Goal: Use online tool/utility: Utilize a website feature to perform a specific function

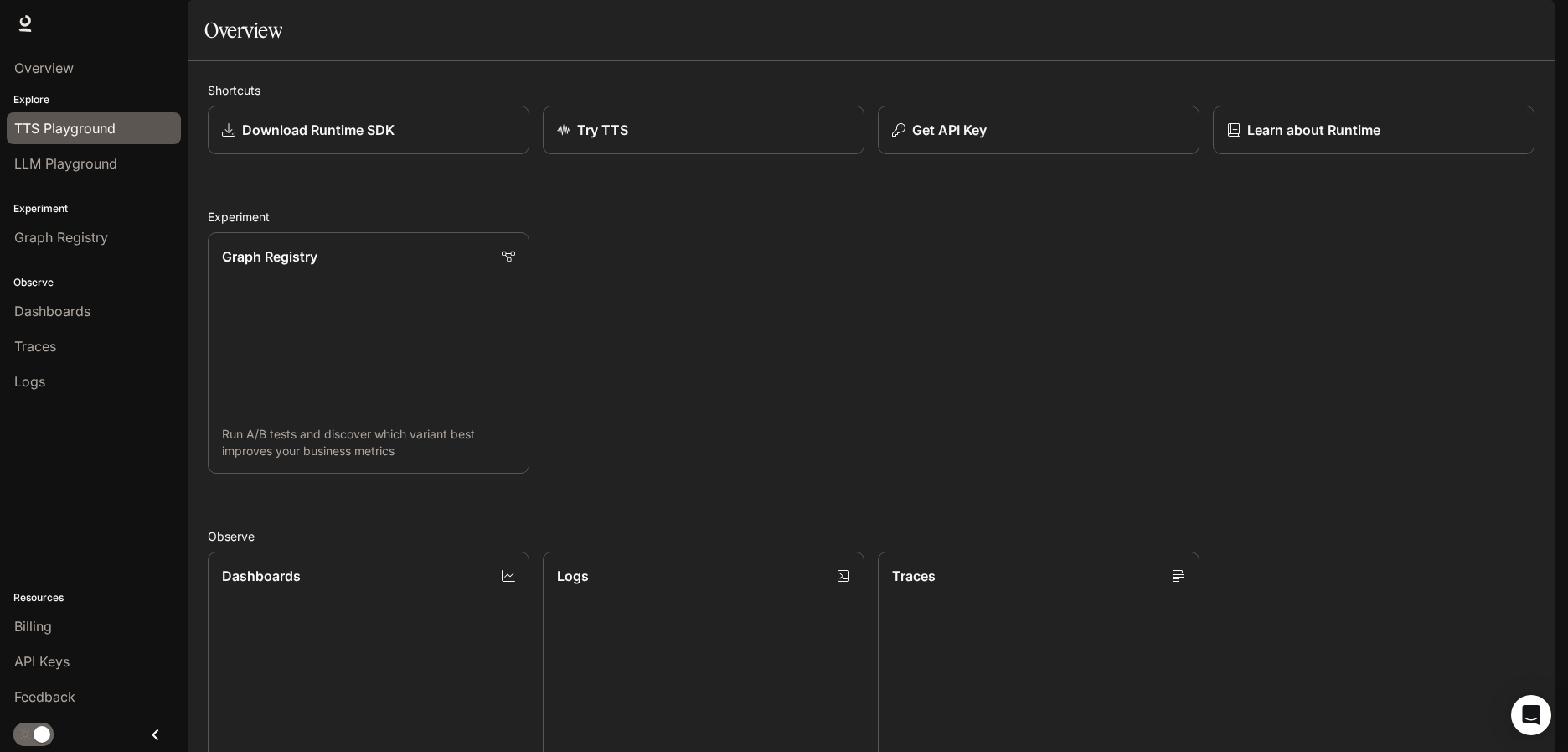
click at [89, 136] on span "TTS Playground" at bounding box center [64, 129] width 102 height 21
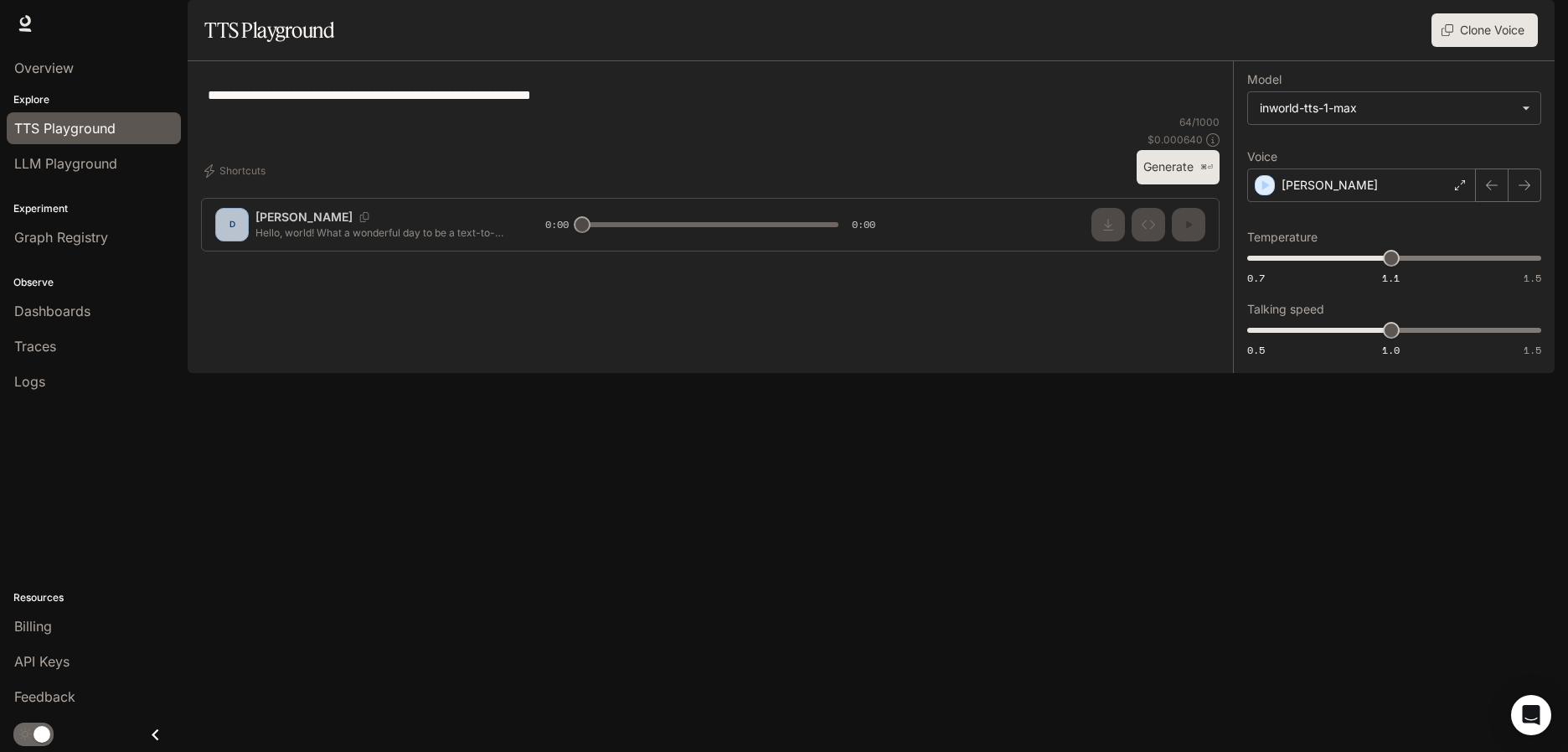
click at [1161, 185] on button "Generate ⌘⏎" at bounding box center [1178, 167] width 83 height 34
click at [1433, 202] on div "[PERSON_NAME]" at bounding box center [1361, 185] width 228 height 34
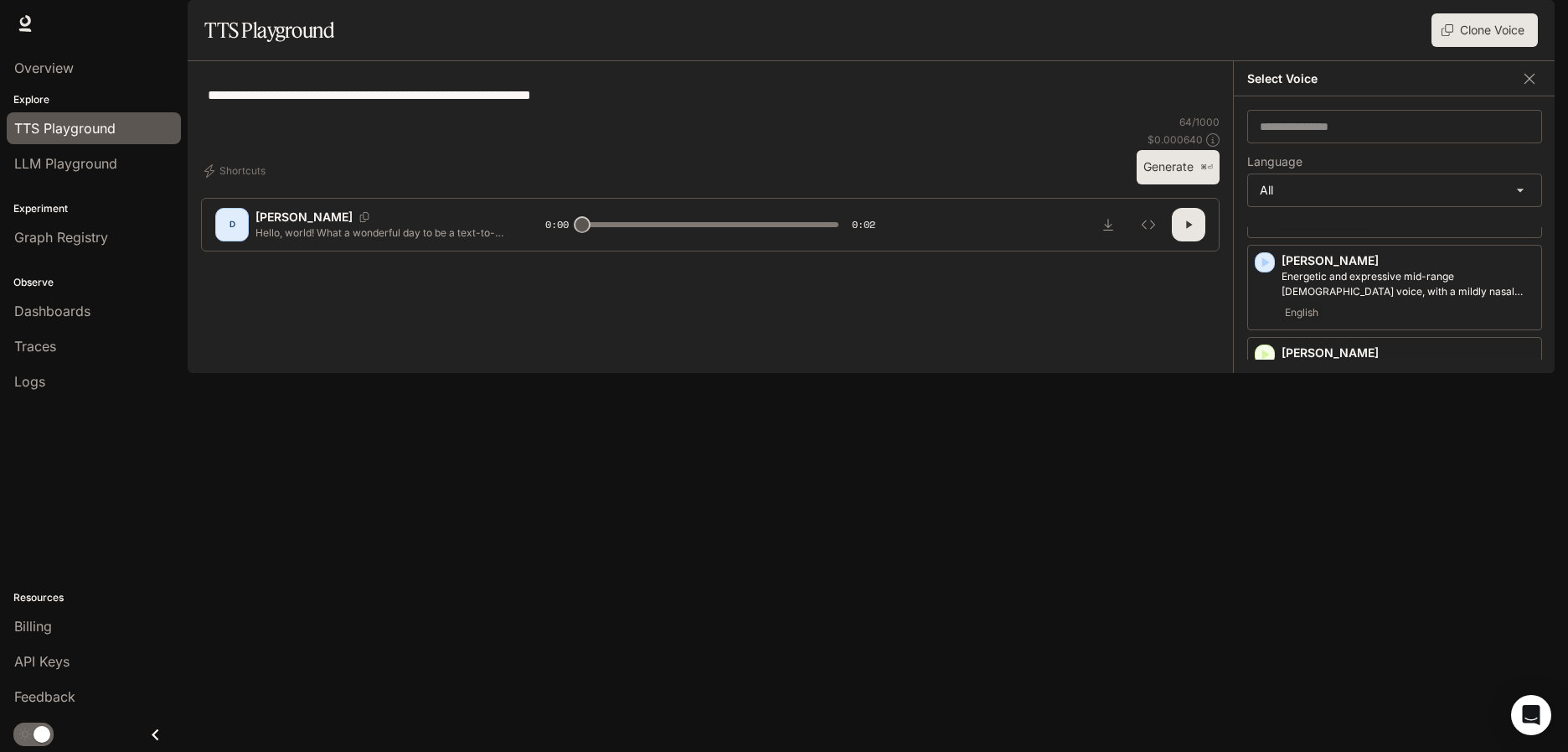
scroll to position [112, 0]
click at [1383, 394] on div "English" at bounding box center [1409, 384] width 253 height 21
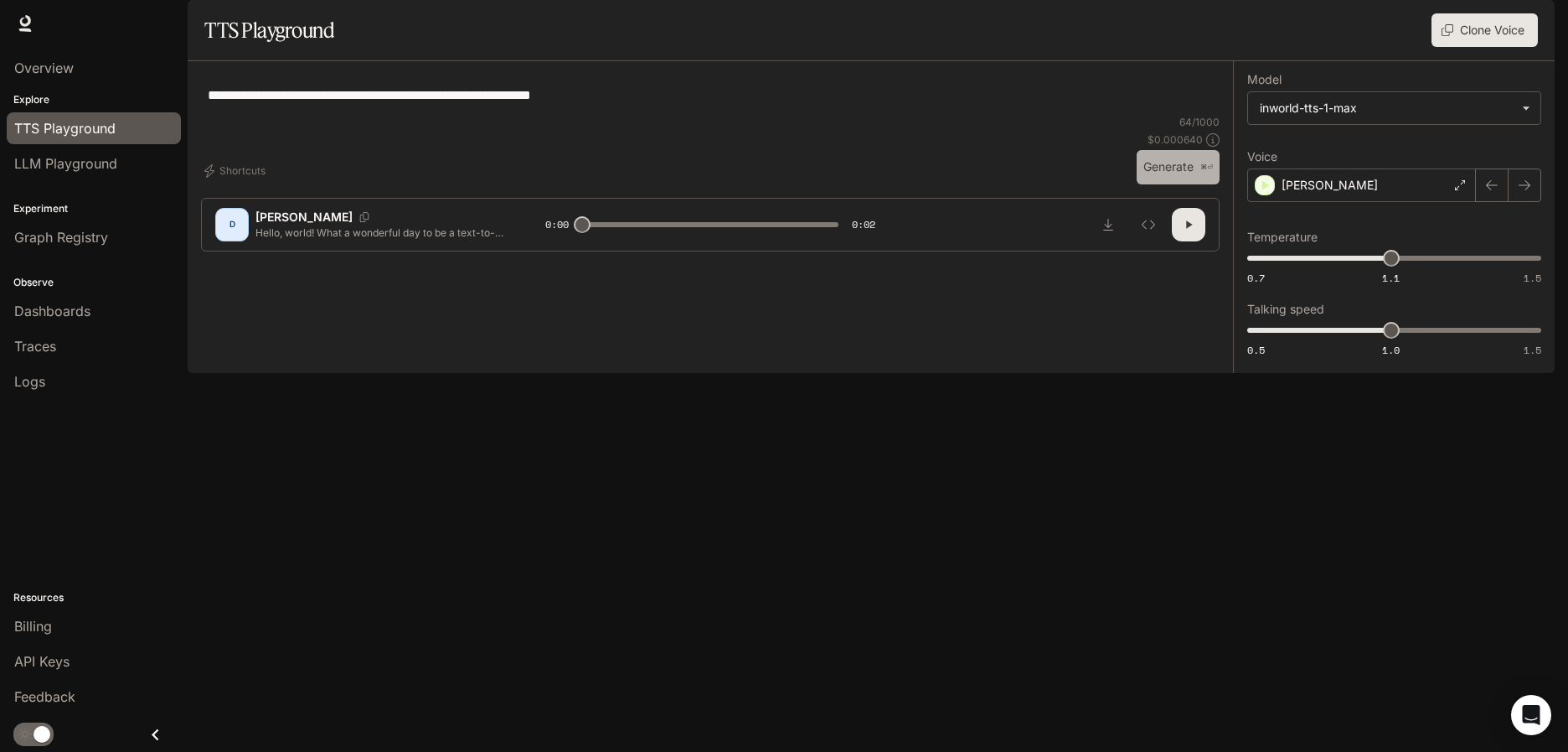
click at [1153, 185] on button "Generate ⌘⏎" at bounding box center [1178, 167] width 83 height 34
click at [1346, 202] on div "[PERSON_NAME]" at bounding box center [1361, 185] width 228 height 34
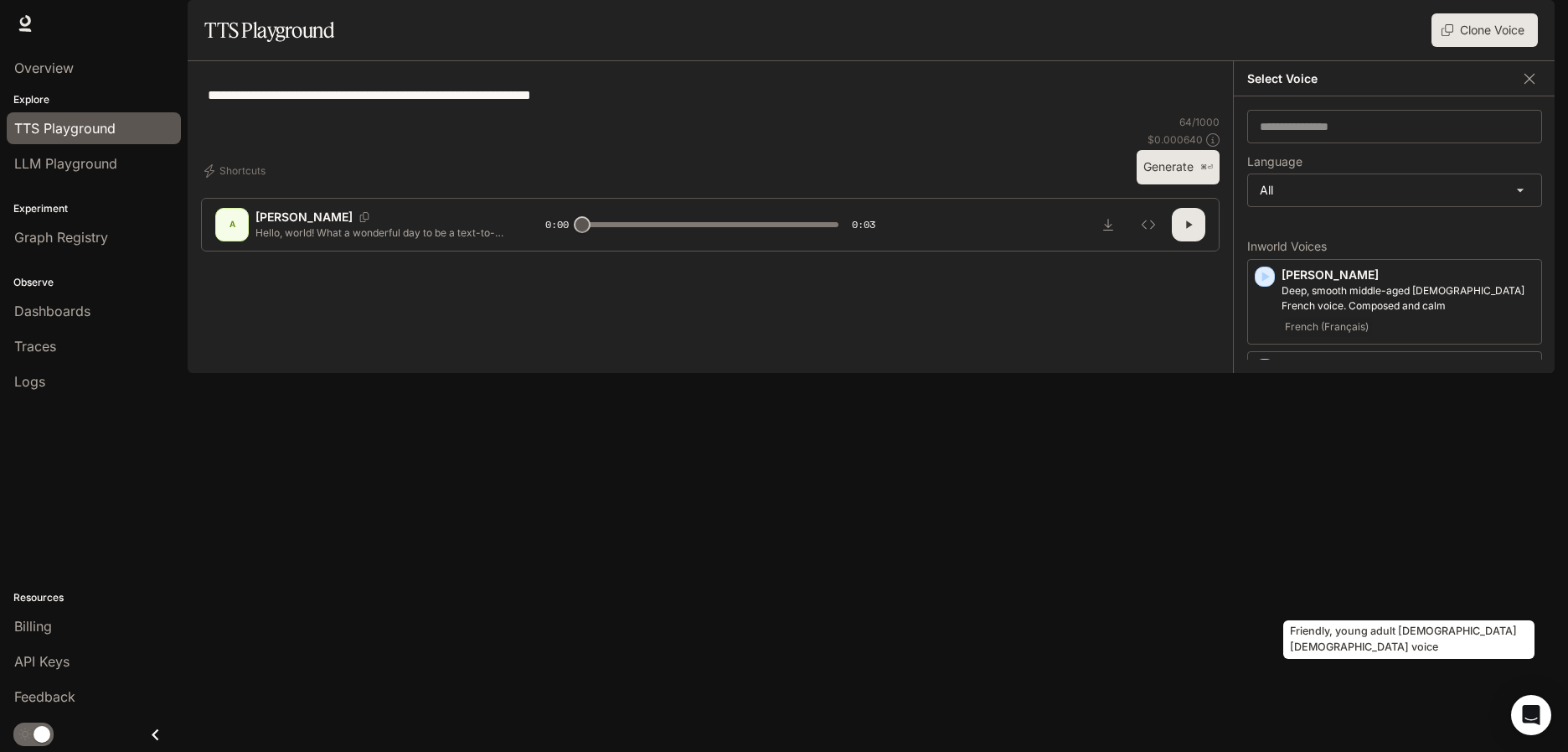
click at [1295, 575] on p "Friendly, young adult [DEMOGRAPHIC_DATA] [DEMOGRAPHIC_DATA] voice" at bounding box center [1409, 559] width 253 height 30
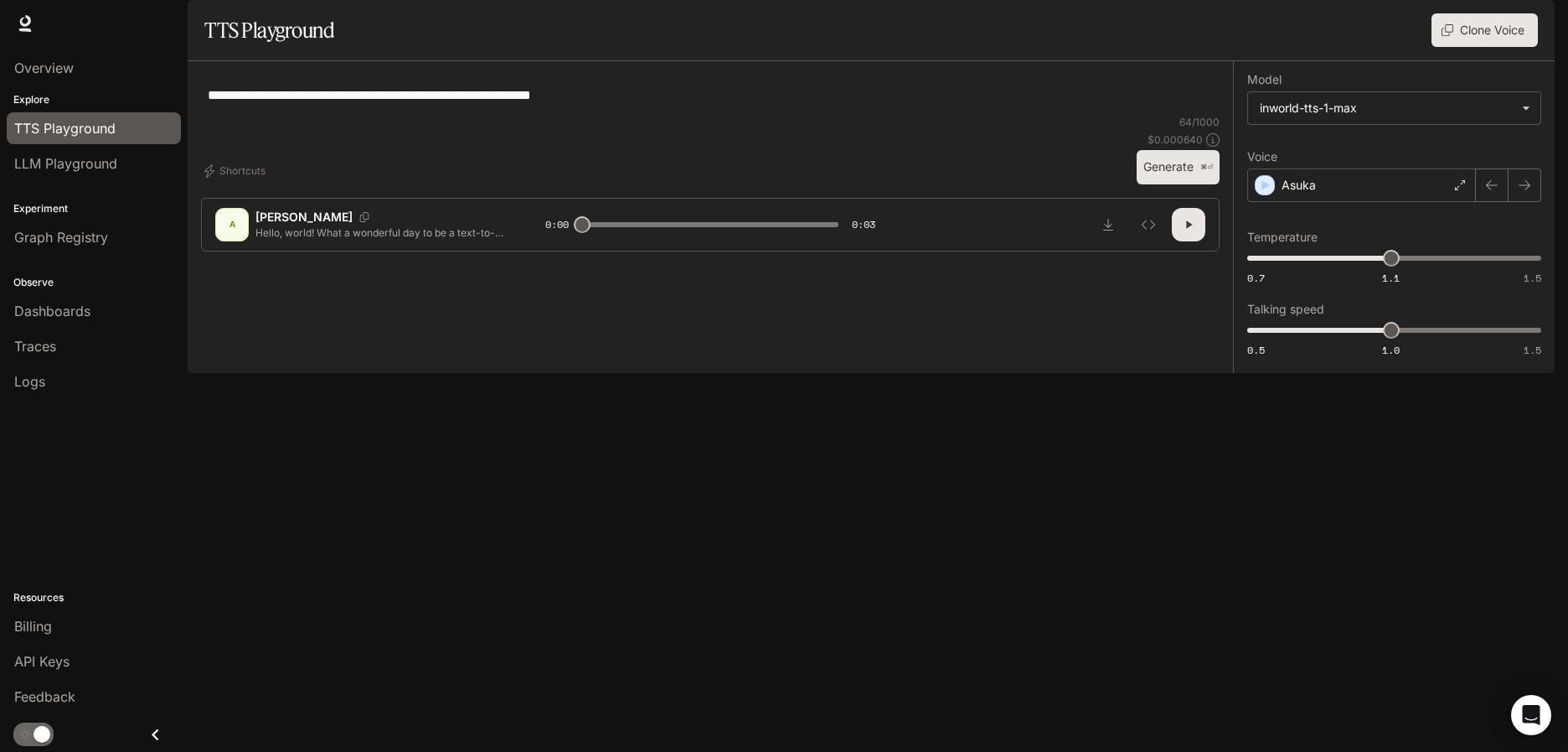
click at [1154, 185] on button "Generate ⌘⏎" at bounding box center [1178, 167] width 83 height 34
click at [1309, 194] on p "Asuka" at bounding box center [1299, 185] width 34 height 17
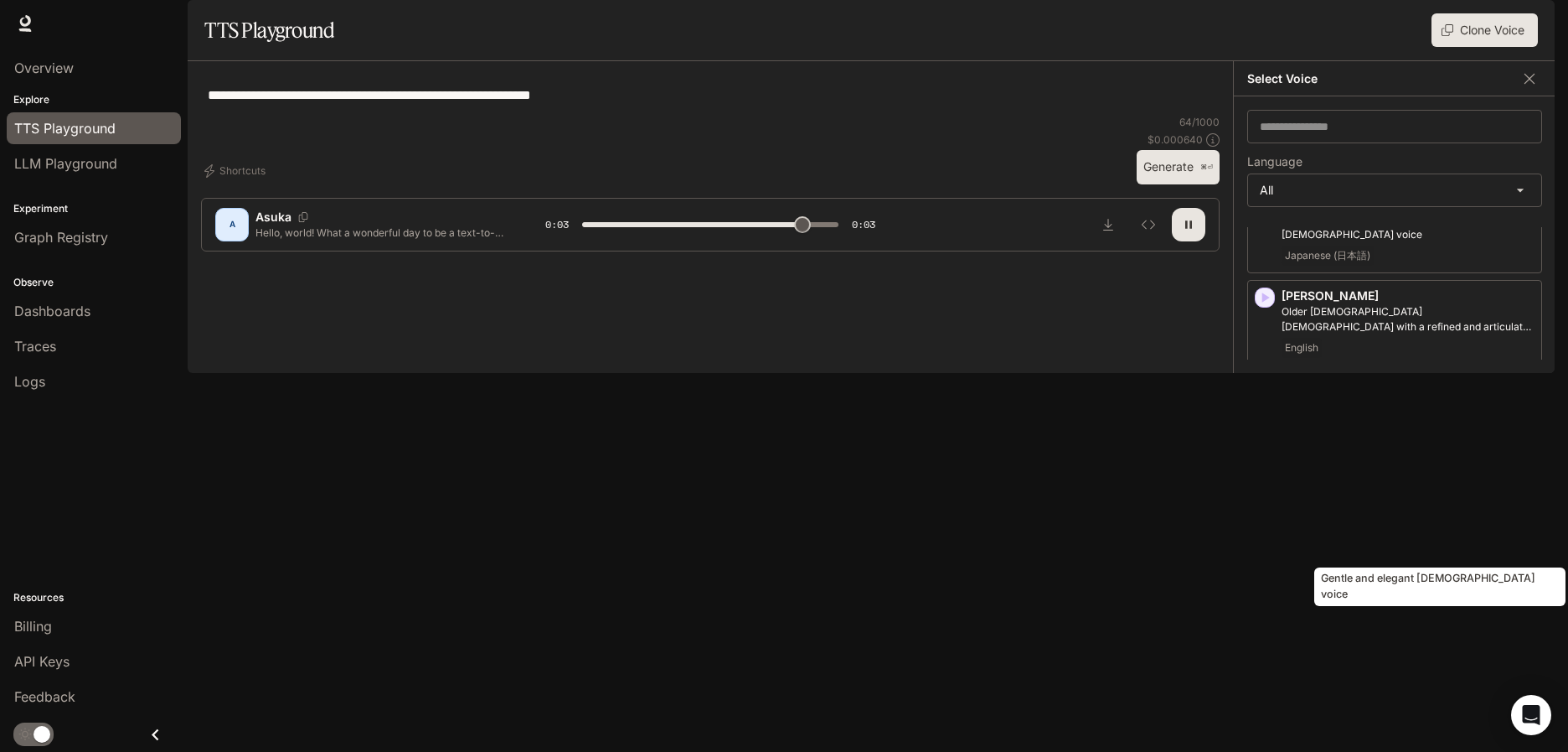
scroll to position [334, 0]
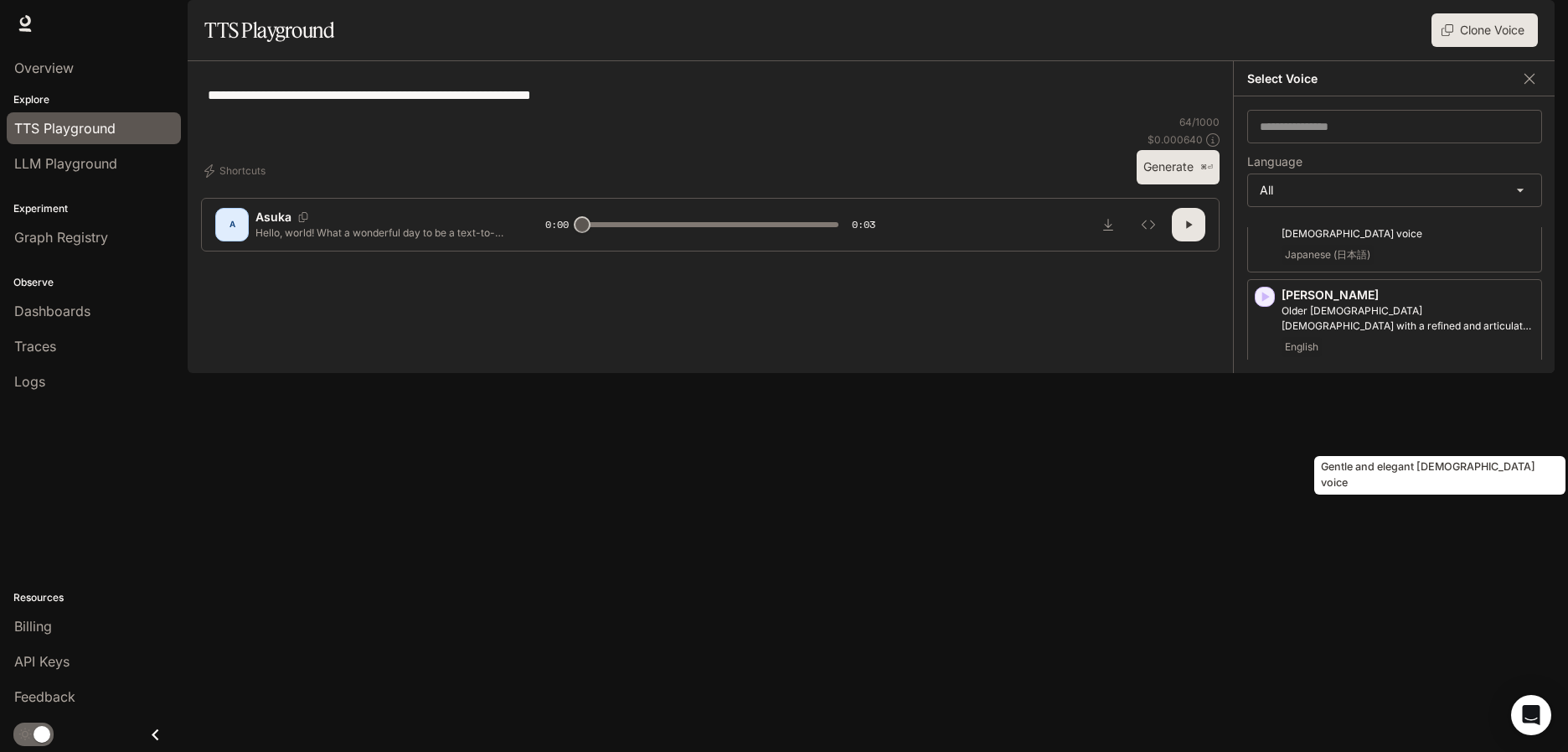
click at [1304, 411] on p "Gentle and elegant [DEMOGRAPHIC_DATA] voice" at bounding box center [1409, 403] width 253 height 15
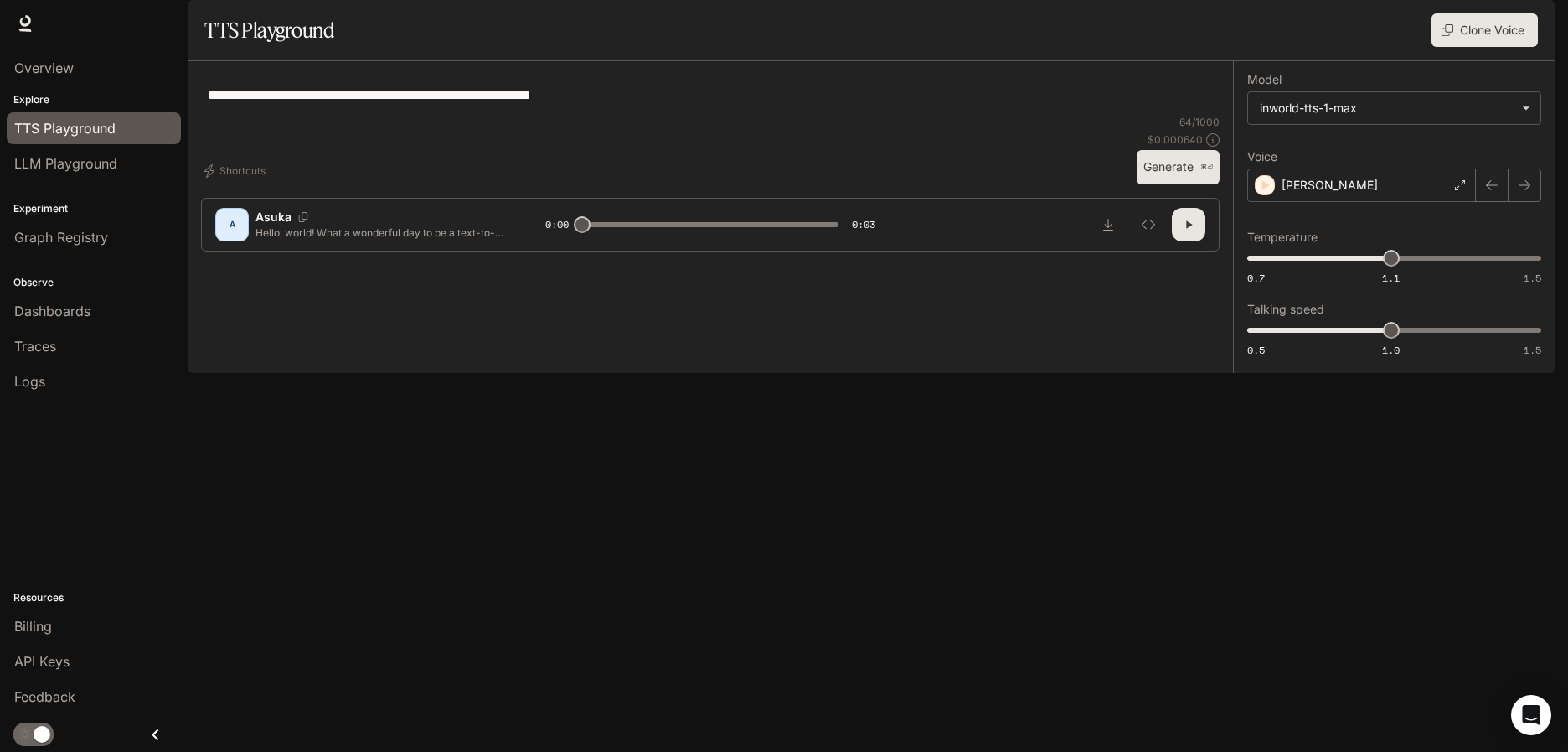
click at [1170, 185] on button "Generate ⌘⏎" at bounding box center [1178, 167] width 83 height 34
click at [1383, 202] on div "[PERSON_NAME]" at bounding box center [1361, 185] width 228 height 34
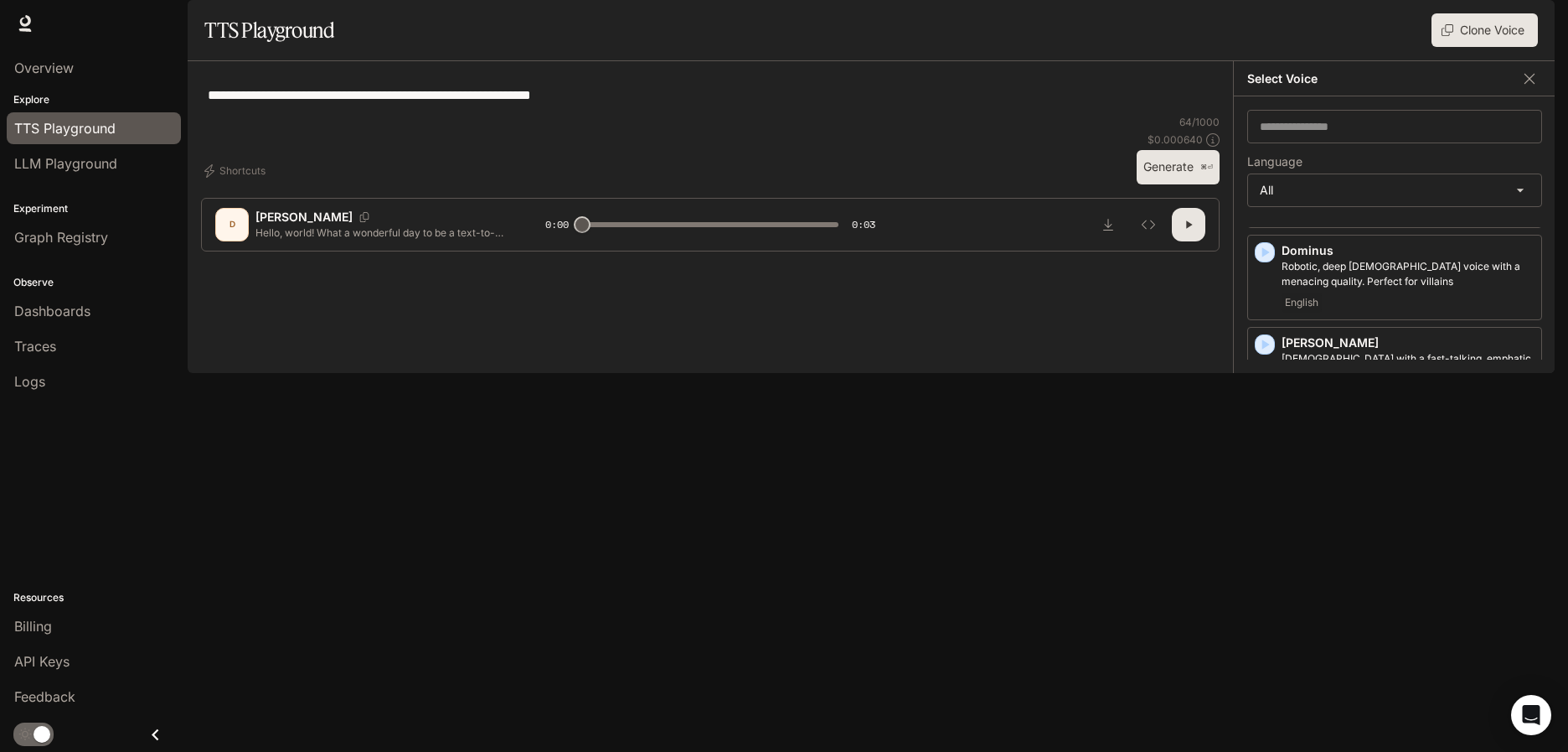
scroll to position [824, 0]
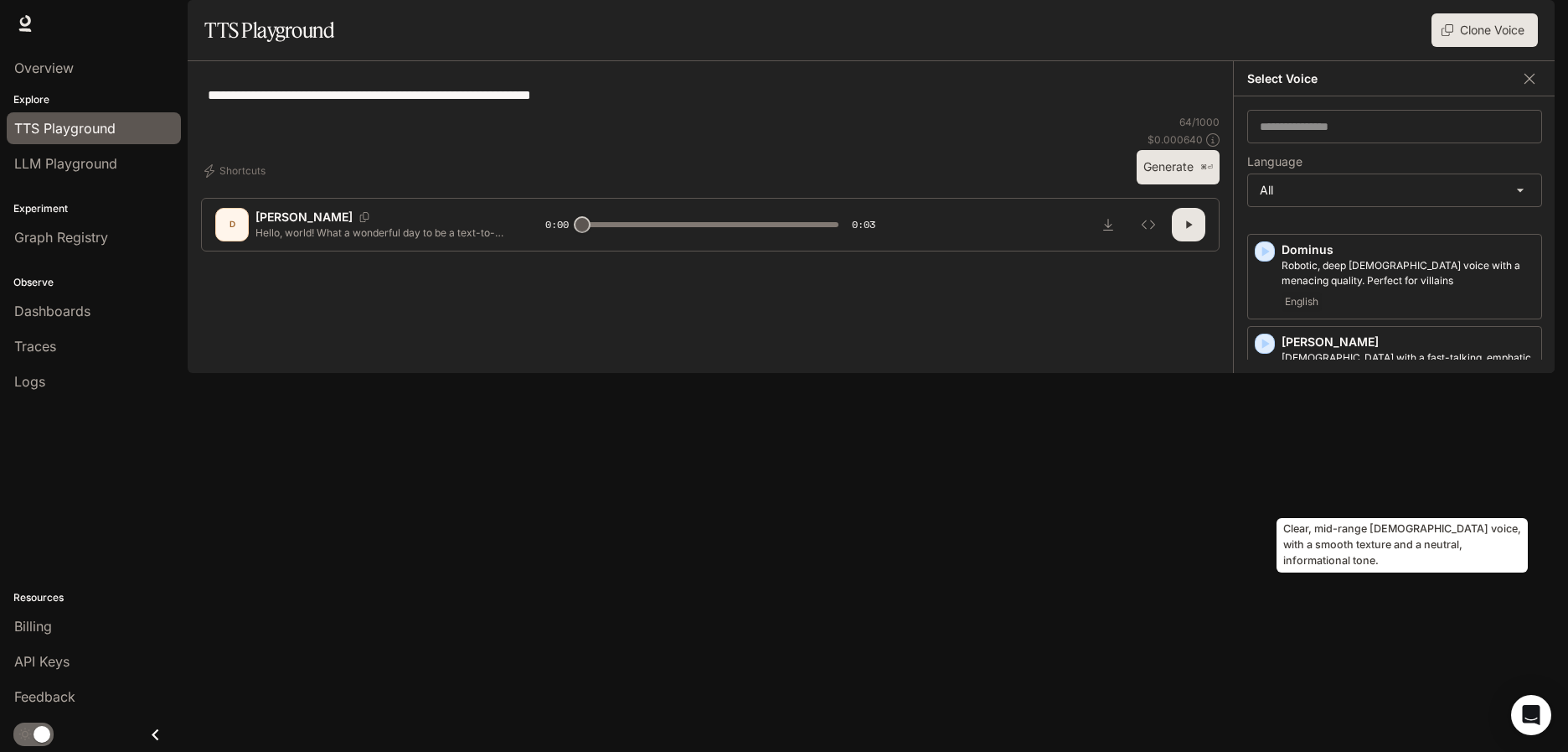
click at [1377, 472] on p "Clear, mid-range [DEMOGRAPHIC_DATA] voice, with a smooth texture and a neutral,…" at bounding box center [1409, 458] width 253 height 30
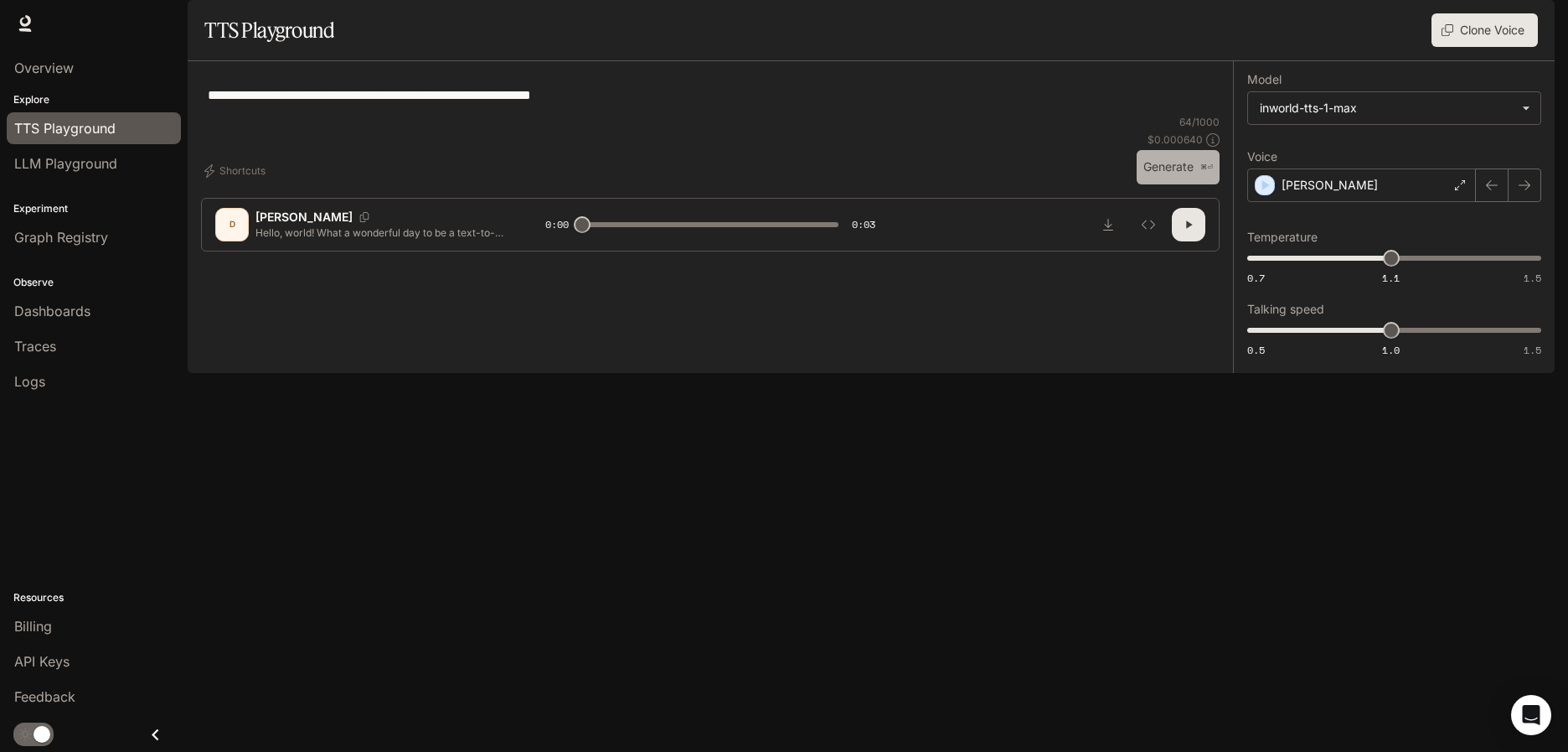
click at [1165, 185] on button "Generate ⌘⏎" at bounding box center [1178, 167] width 83 height 34
click at [1326, 202] on div "[PERSON_NAME]" at bounding box center [1361, 185] width 228 height 34
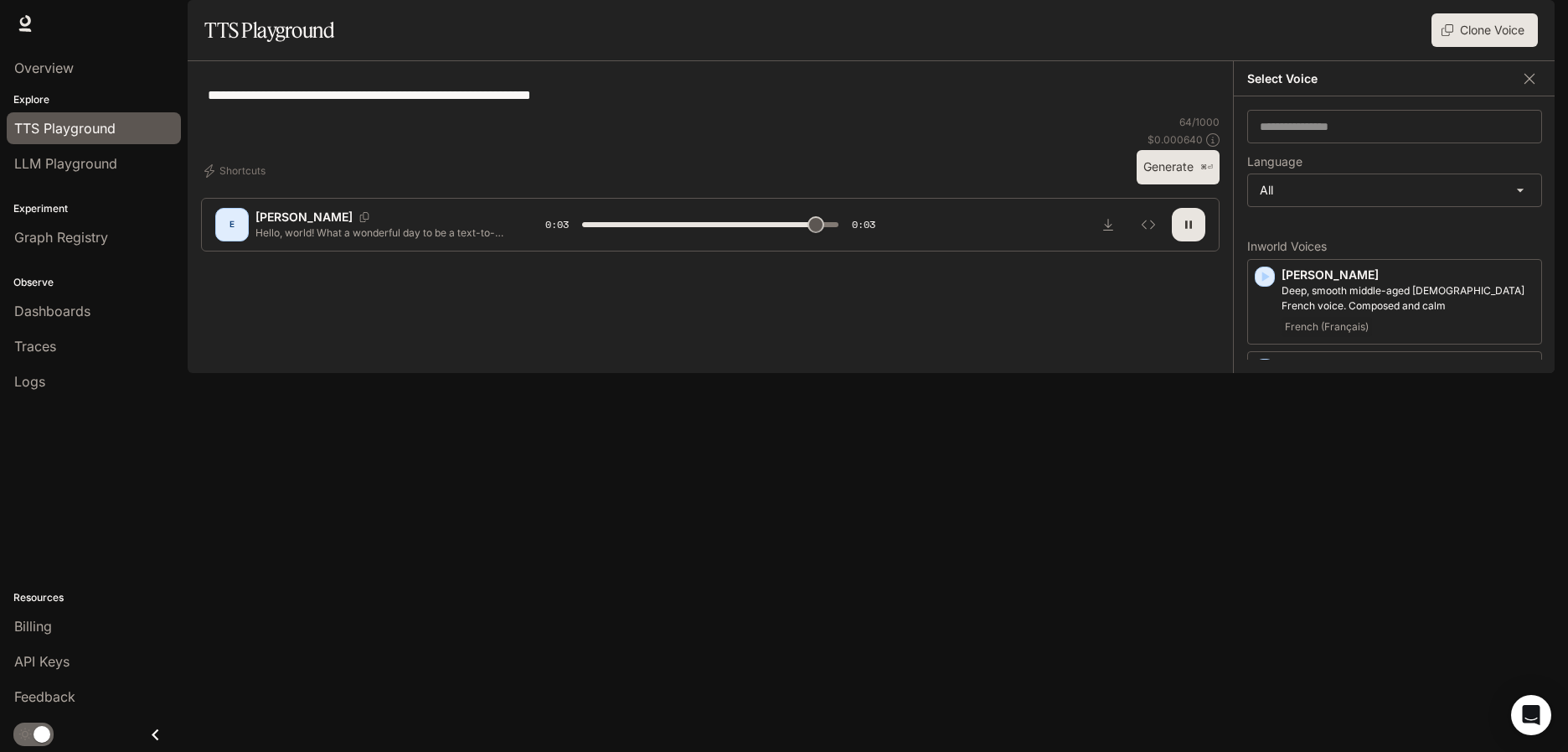
type input "*"
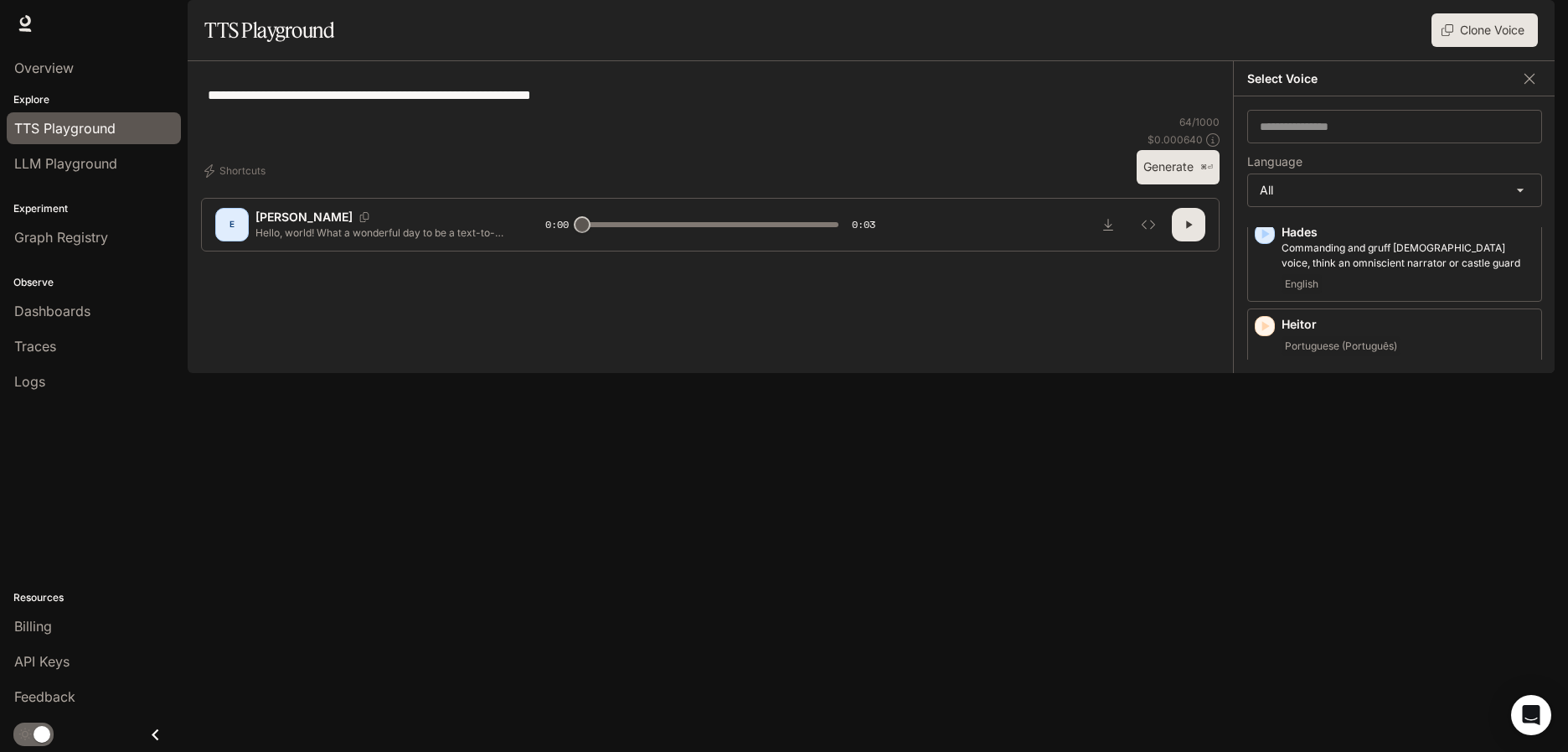
scroll to position [1441, 0]
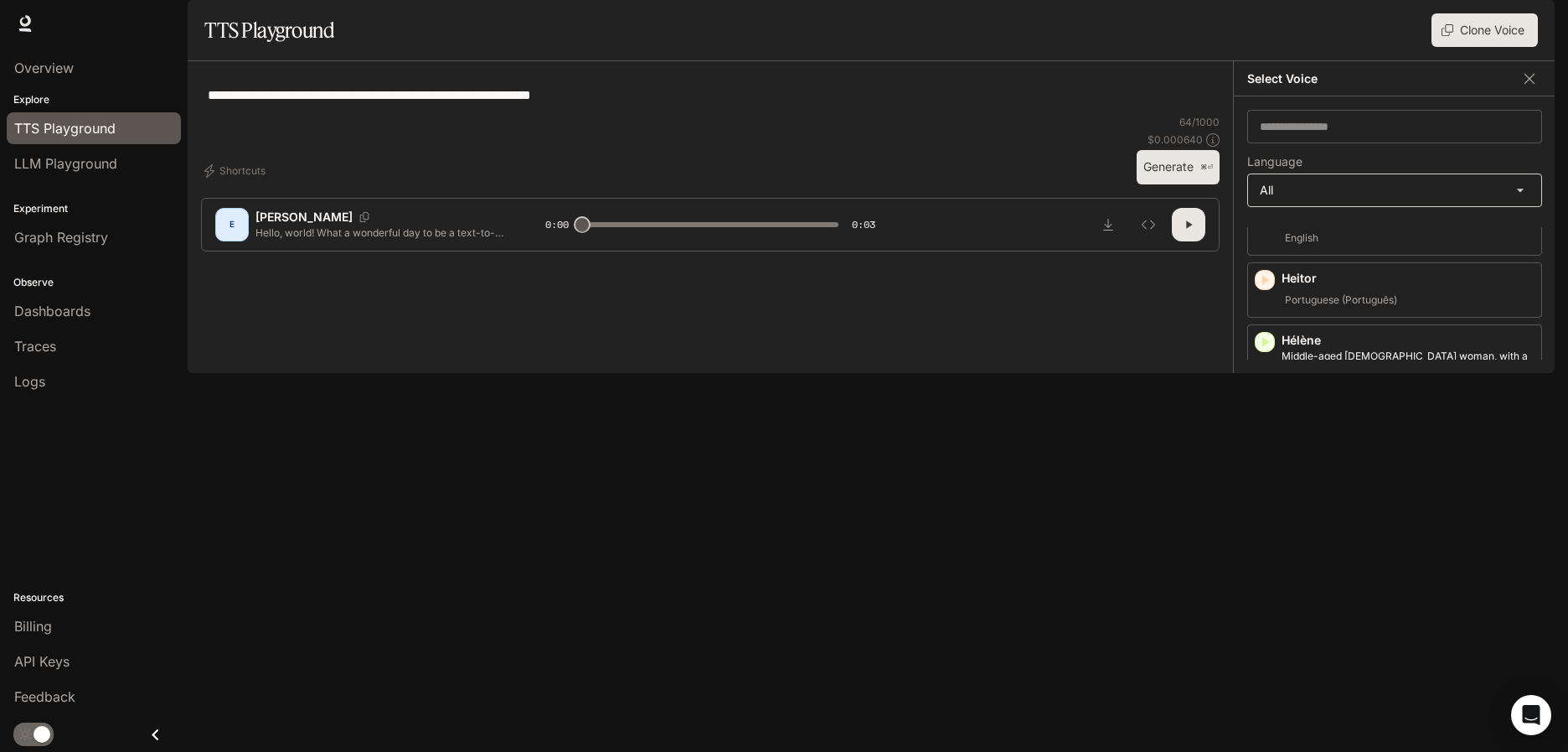
click at [1395, 233] on body "**********" at bounding box center [784, 376] width 1568 height 752
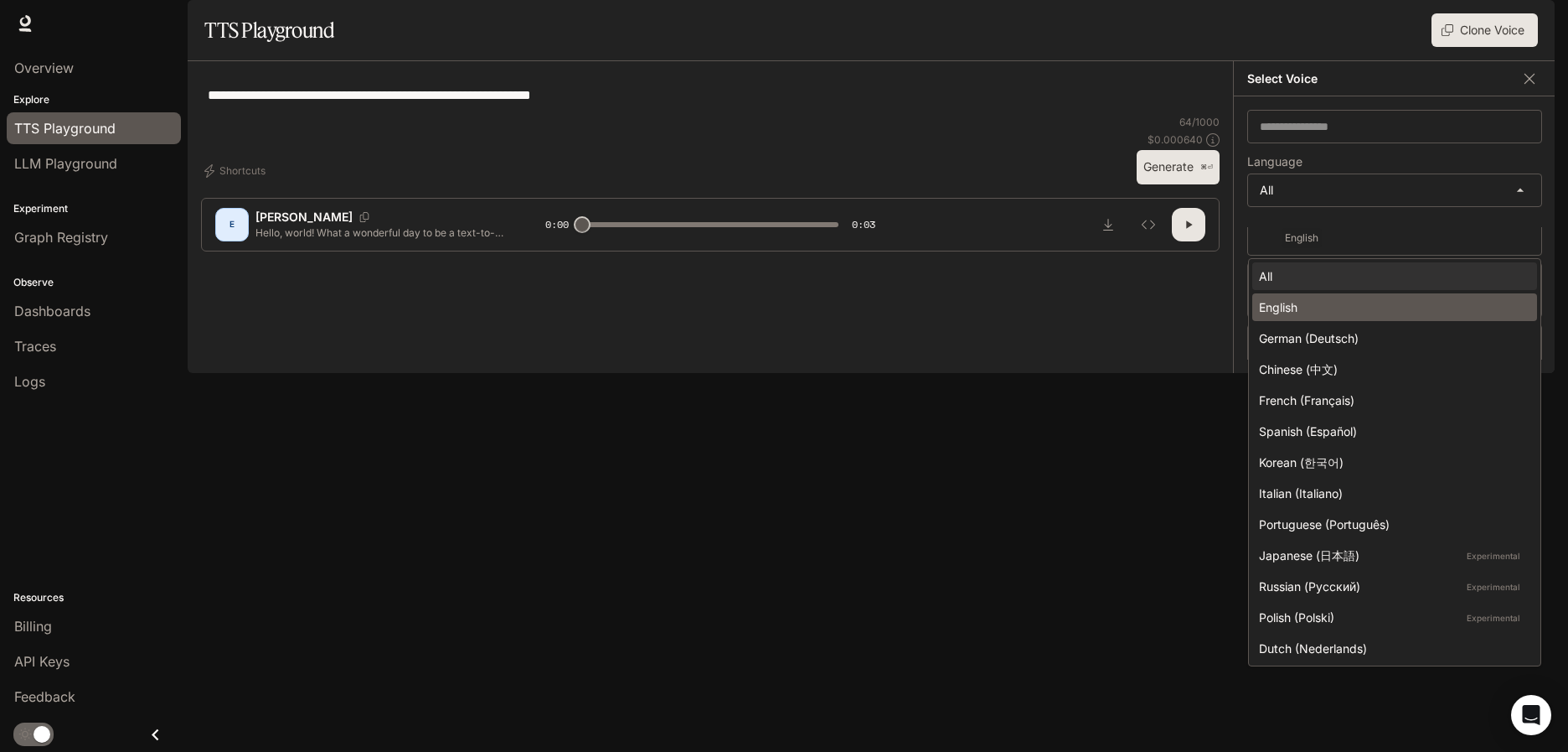
click at [1301, 305] on div "English" at bounding box center [1391, 307] width 265 height 18
type input "*****"
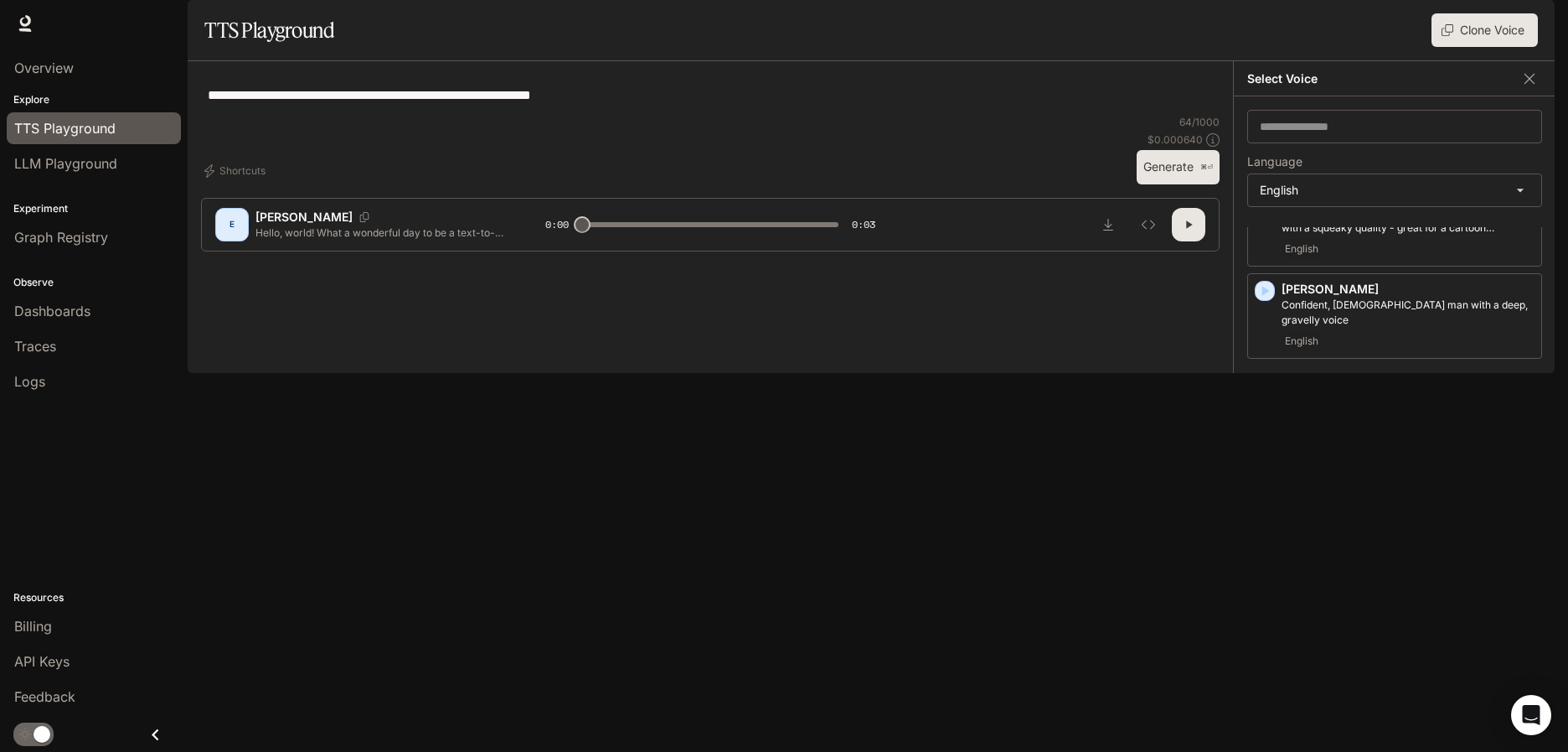
click at [1275, 672] on div "[PERSON_NAME], middle-aged [DEMOGRAPHIC_DATA] [DEMOGRAPHIC_DATA] voice English" at bounding box center [1395, 685] width 295 height 86
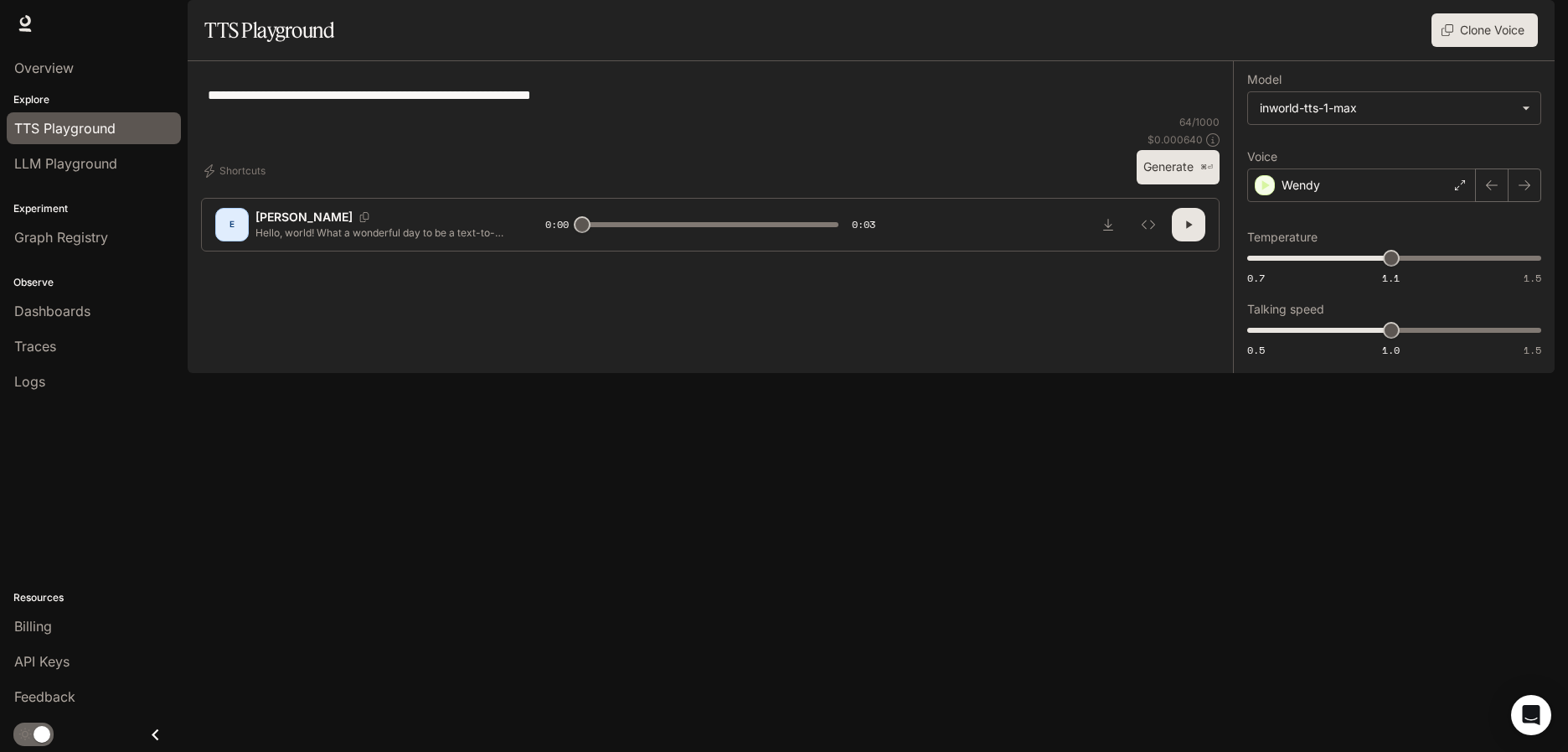
click at [1167, 185] on button "Generate ⌘⏎" at bounding box center [1178, 167] width 83 height 34
click at [1188, 231] on icon "button" at bounding box center [1189, 225] width 13 height 13
click at [1384, 202] on div "Wendy" at bounding box center [1361, 185] width 228 height 34
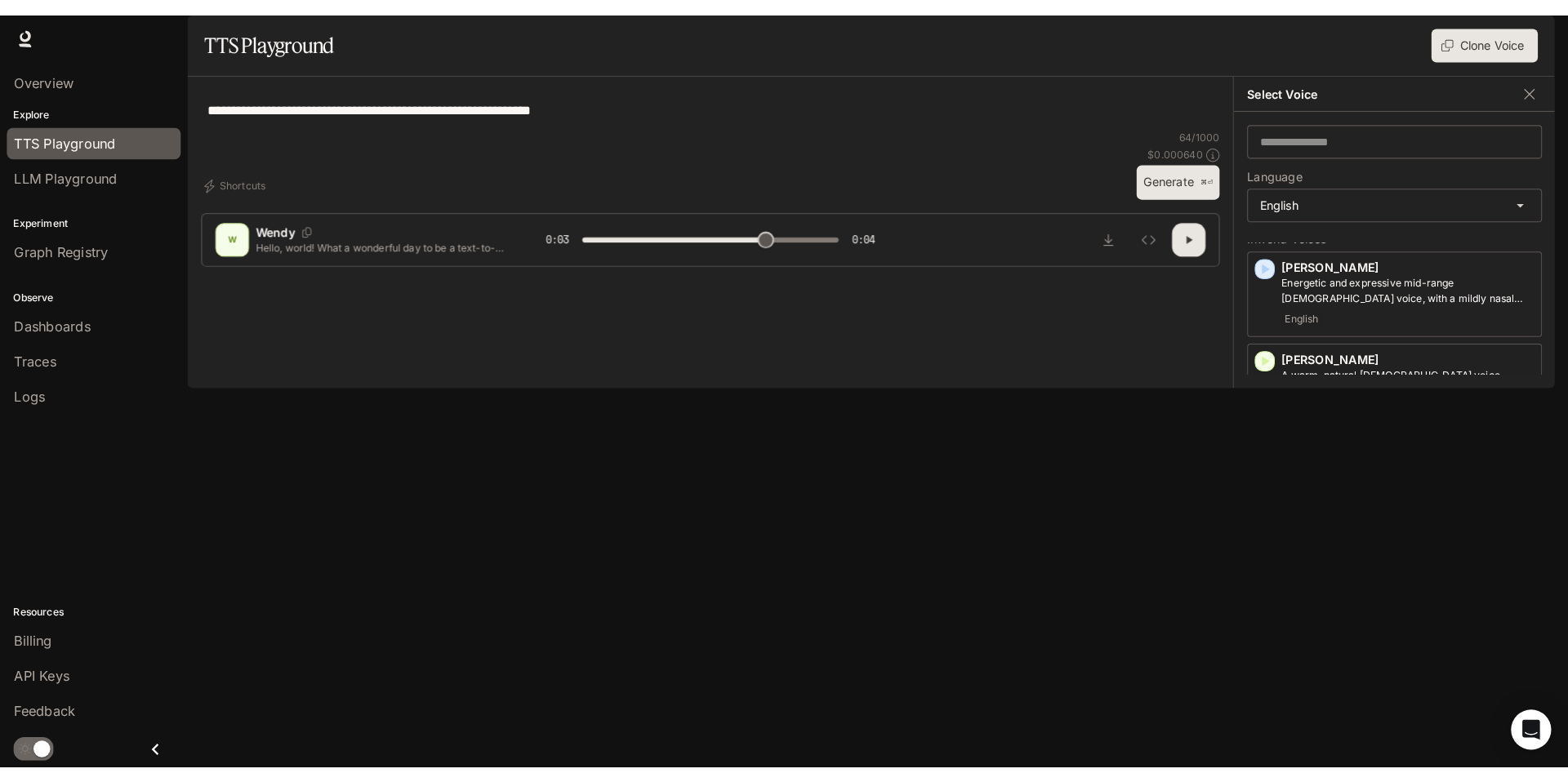
scroll to position [24, 0]
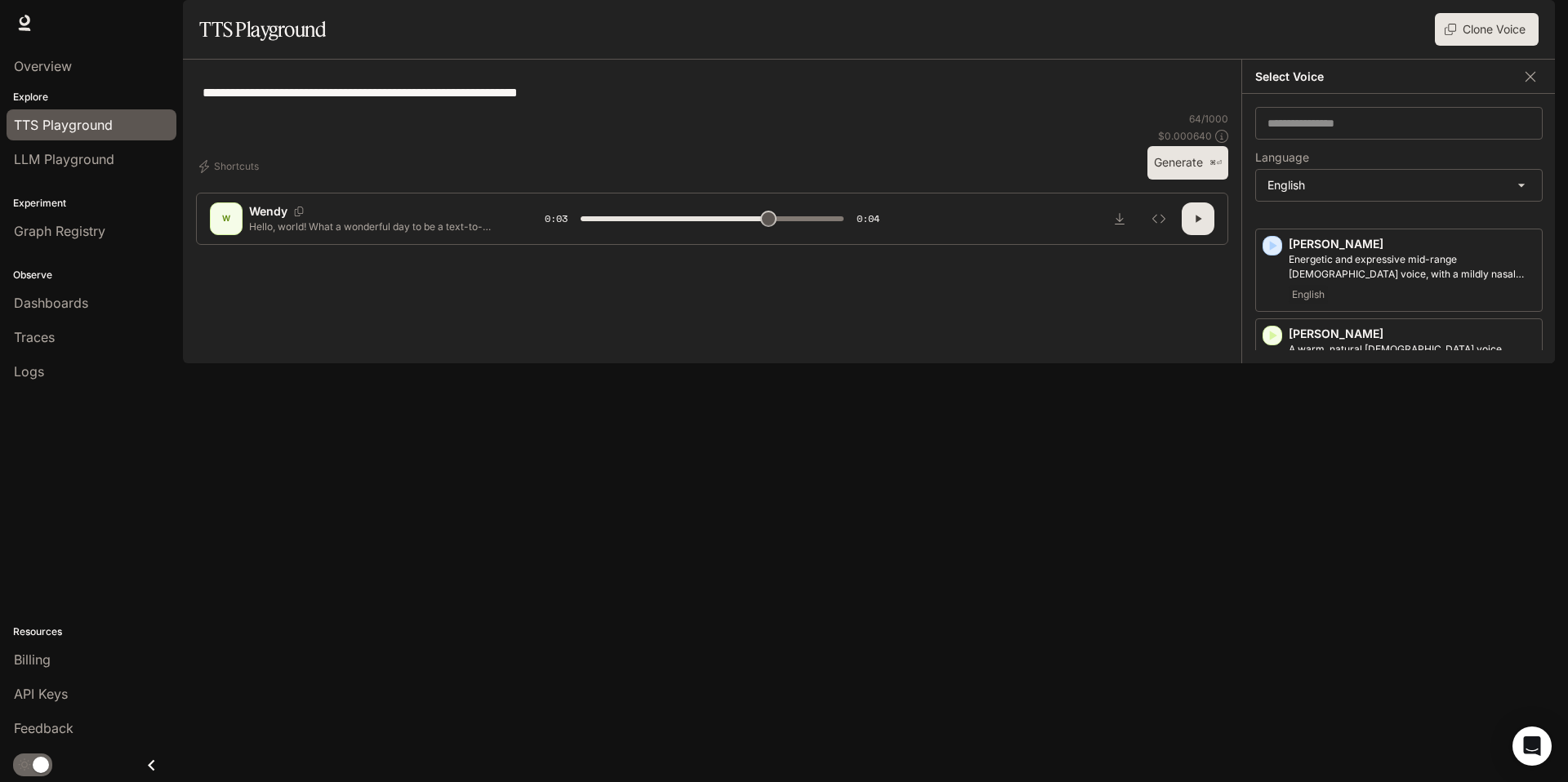
click at [1191, 235] on button "button" at bounding box center [1198, 219] width 33 height 33
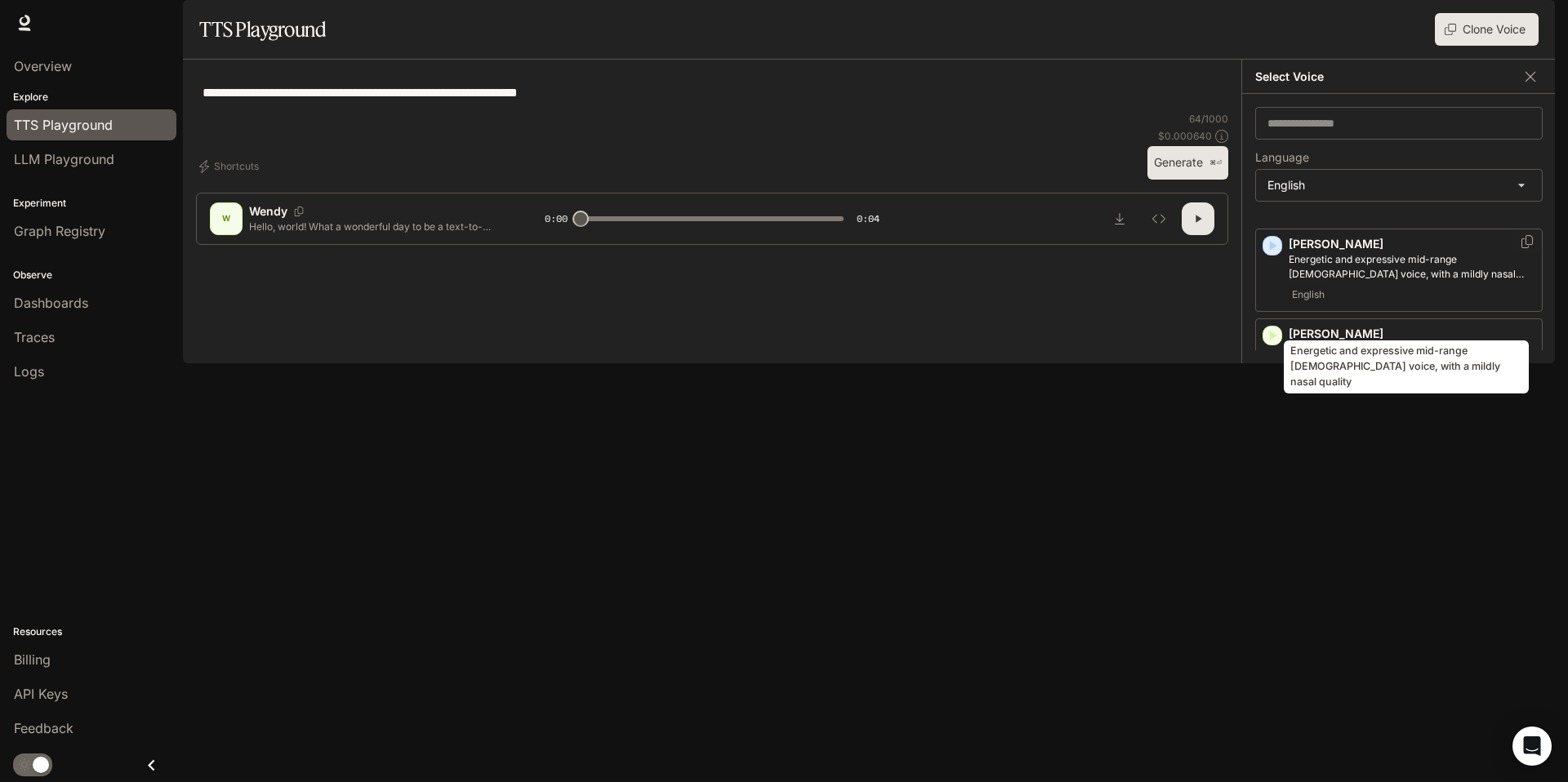
click at [1352, 282] on p "Energetic and expressive mid-range [DEMOGRAPHIC_DATA] voice, with a mildly nasa…" at bounding box center [1413, 267] width 247 height 29
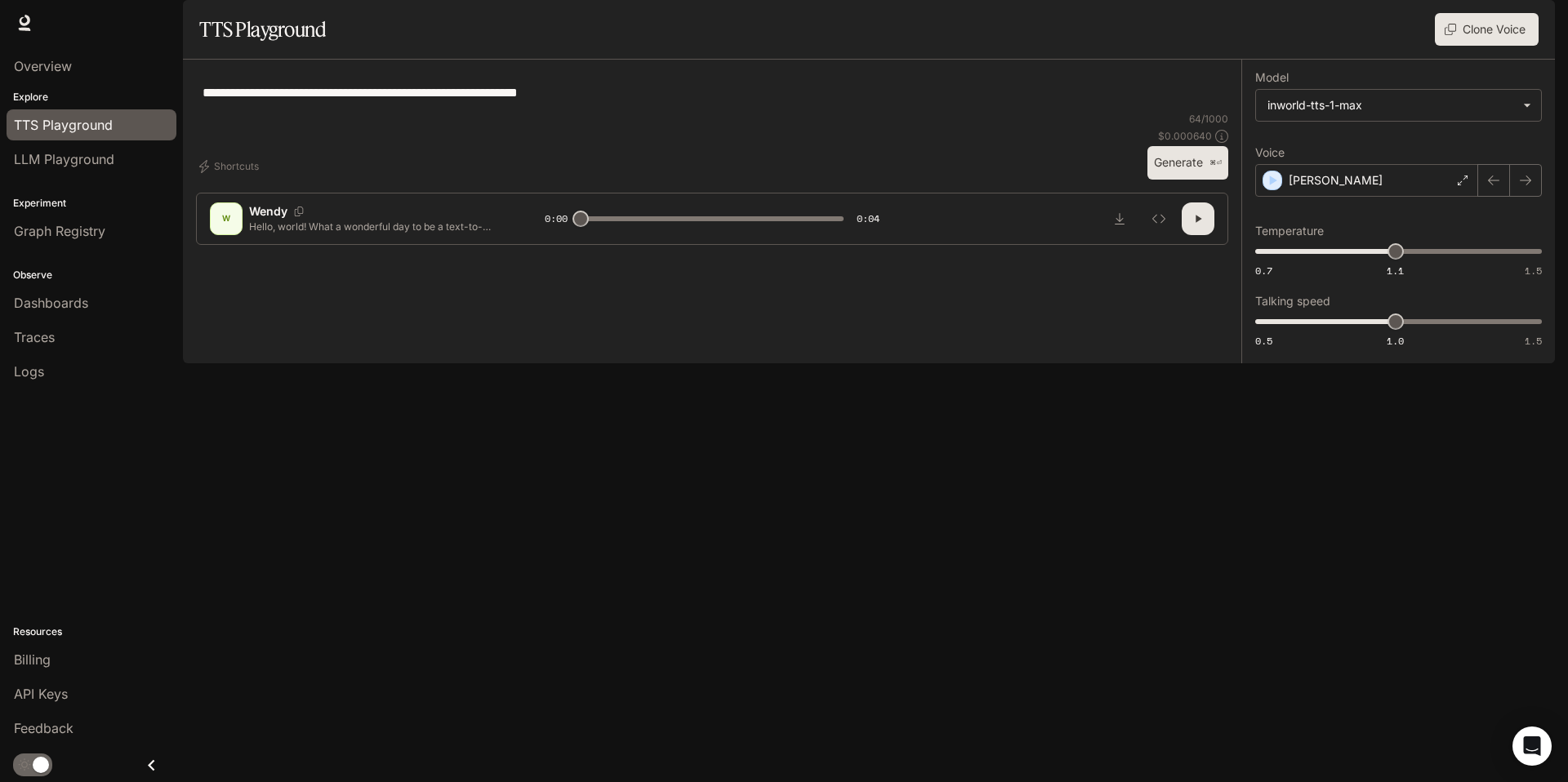
click at [1195, 225] on icon "button" at bounding box center [1198, 219] width 13 height 13
click at [1384, 197] on div "[PERSON_NAME]" at bounding box center [1366, 181] width 223 height 33
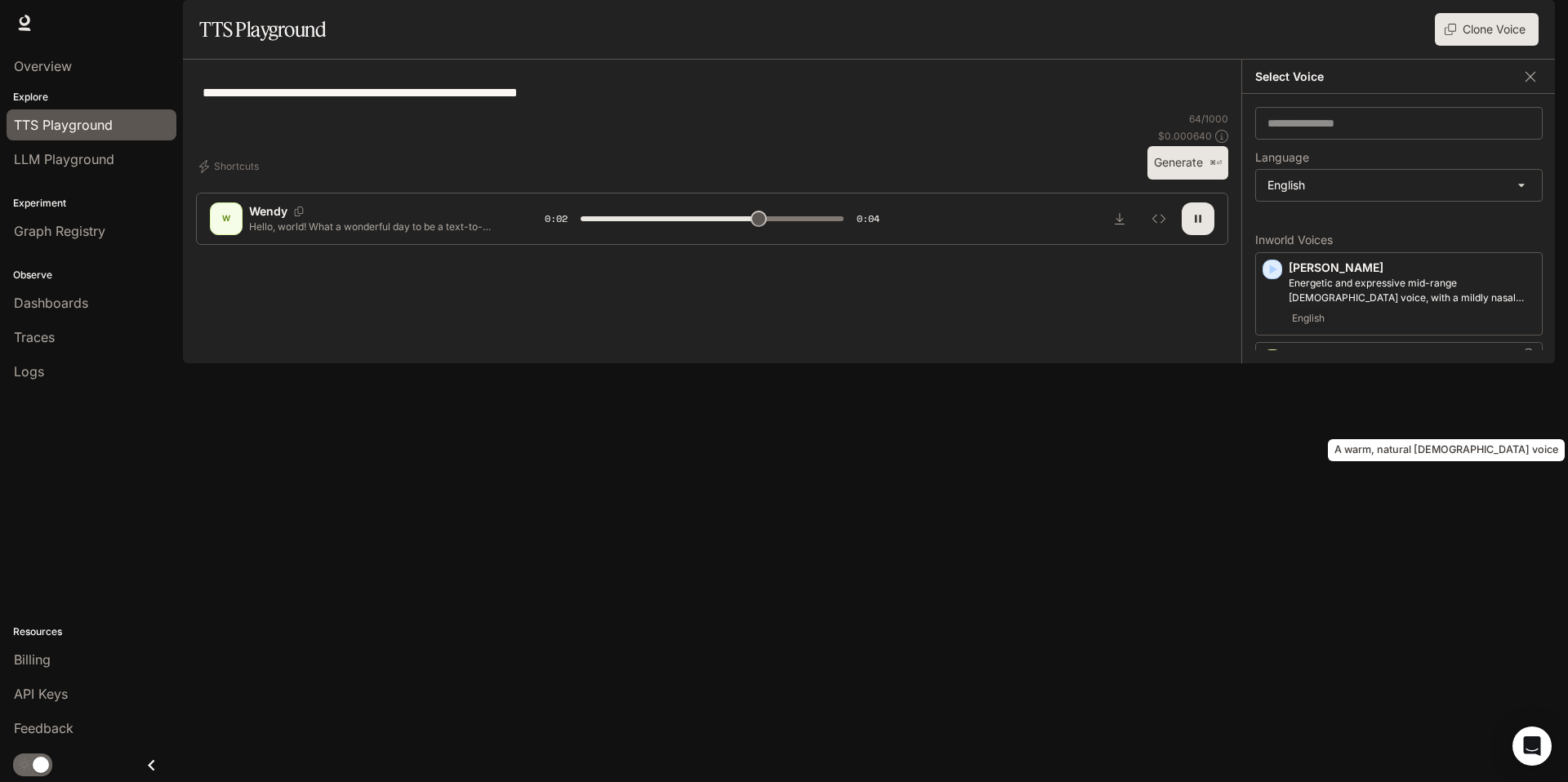
click at [1341, 381] on p "A warm, natural [DEMOGRAPHIC_DATA] voice" at bounding box center [1413, 373] width 247 height 15
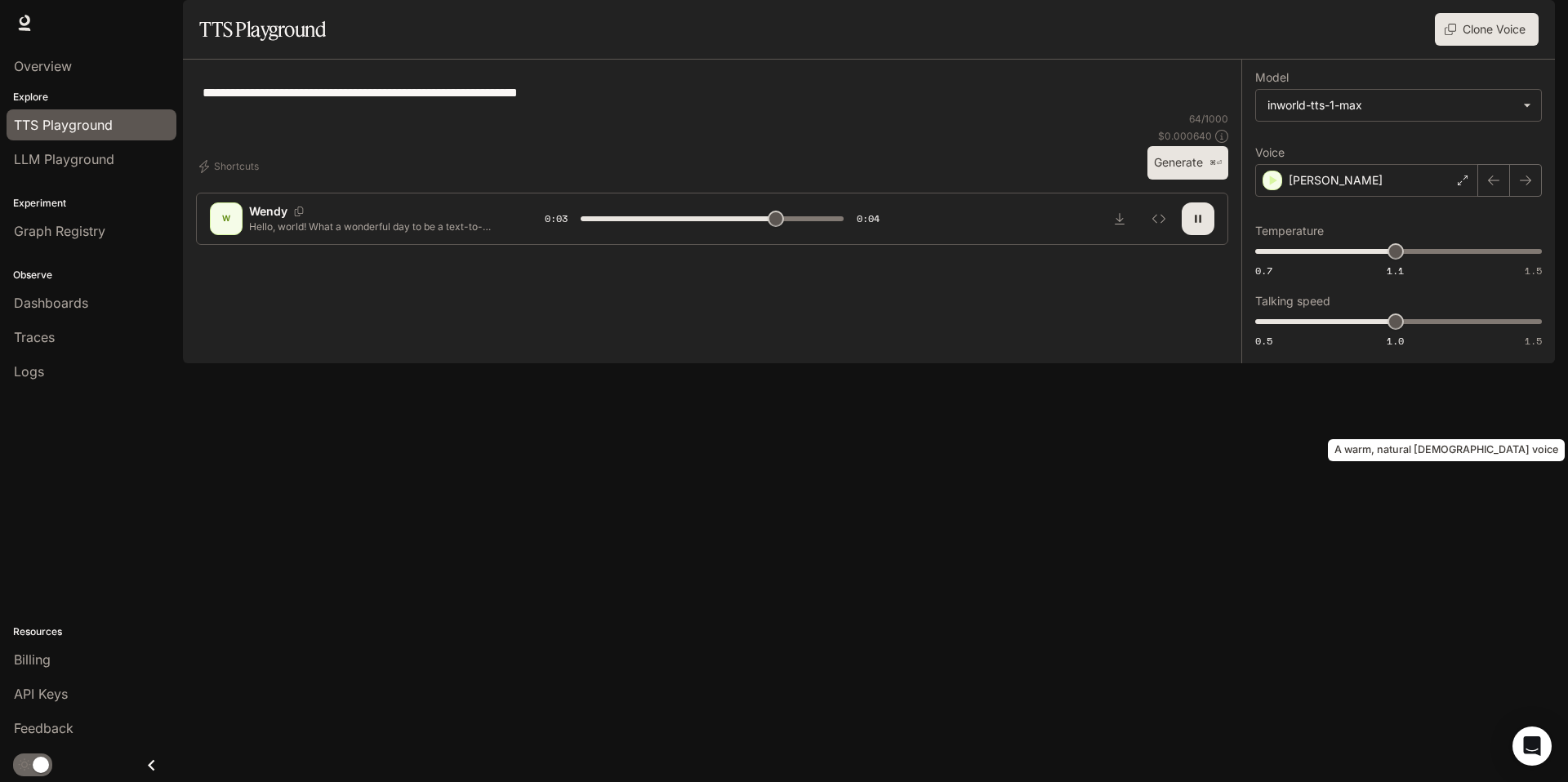
click at [1203, 235] on button "button" at bounding box center [1198, 219] width 33 height 33
click at [1199, 225] on icon "button" at bounding box center [1198, 219] width 13 height 13
click at [1390, 197] on div "[PERSON_NAME]" at bounding box center [1366, 181] width 223 height 33
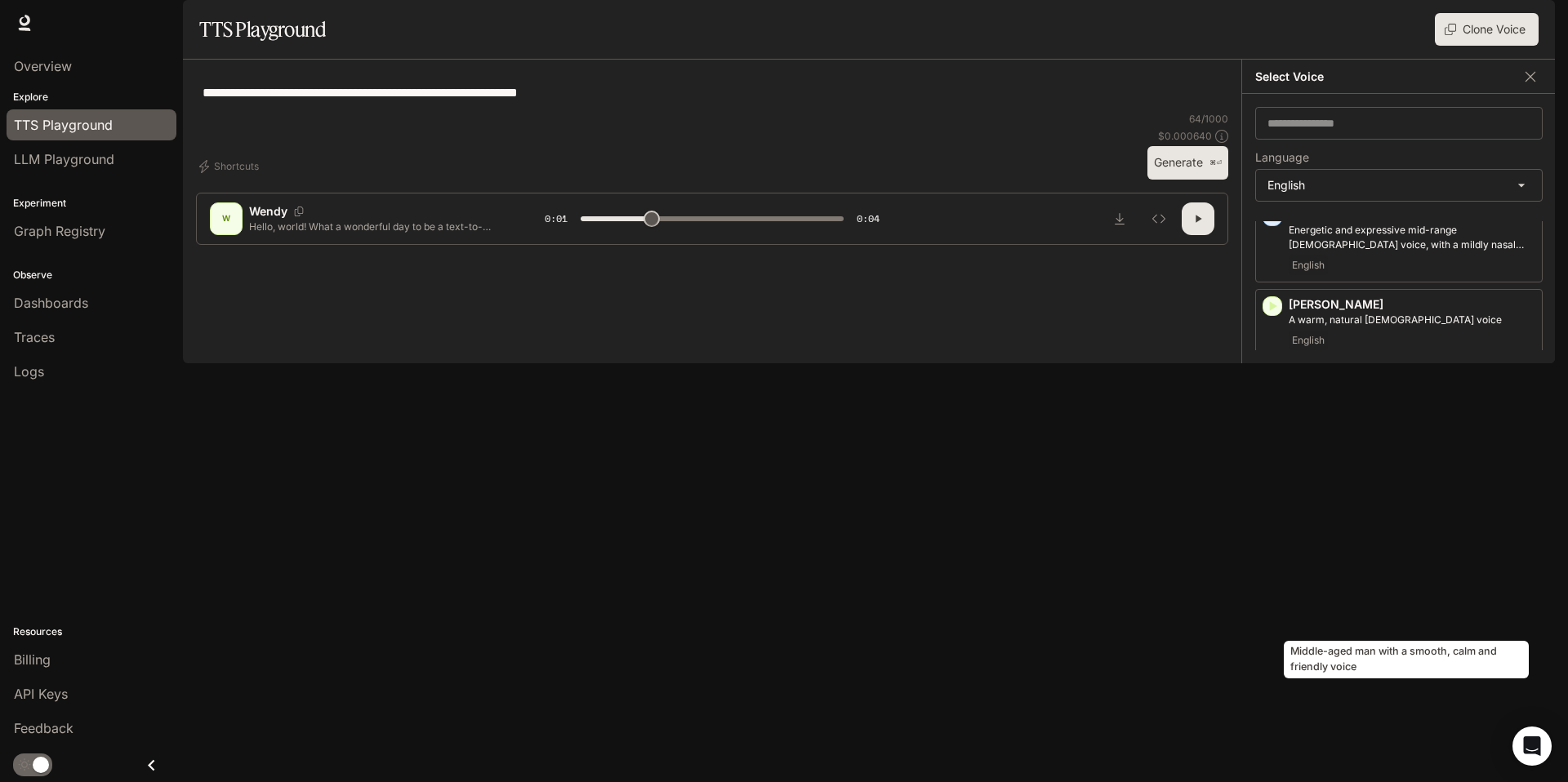
scroll to position [54, 0]
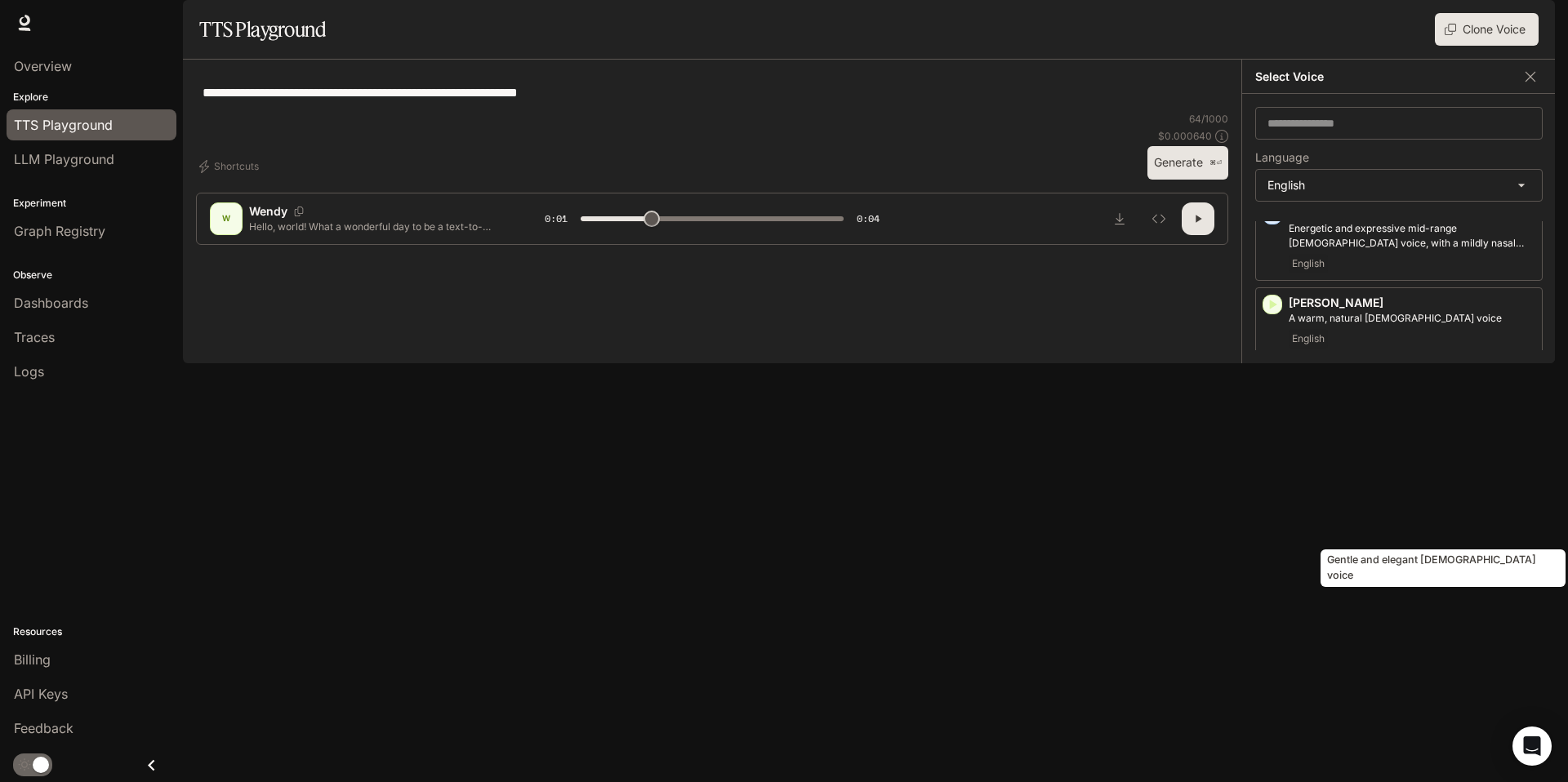
click at [1361, 490] on p "Gentle and elegant [DEMOGRAPHIC_DATA] voice" at bounding box center [1413, 483] width 247 height 15
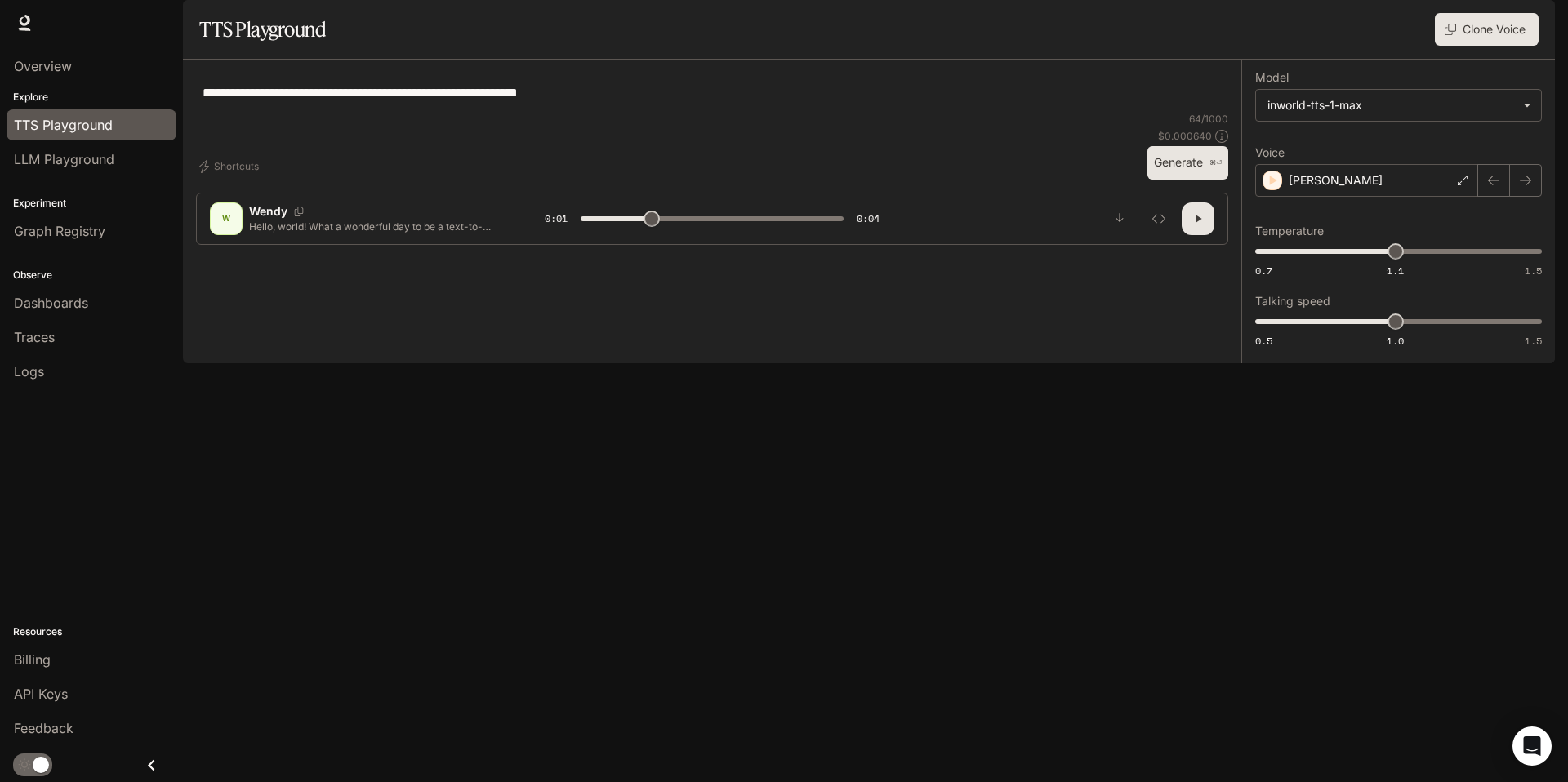
click at [1182, 180] on button "Generate ⌘⏎" at bounding box center [1187, 163] width 81 height 34
click at [1360, 197] on div "[PERSON_NAME]" at bounding box center [1366, 181] width 223 height 33
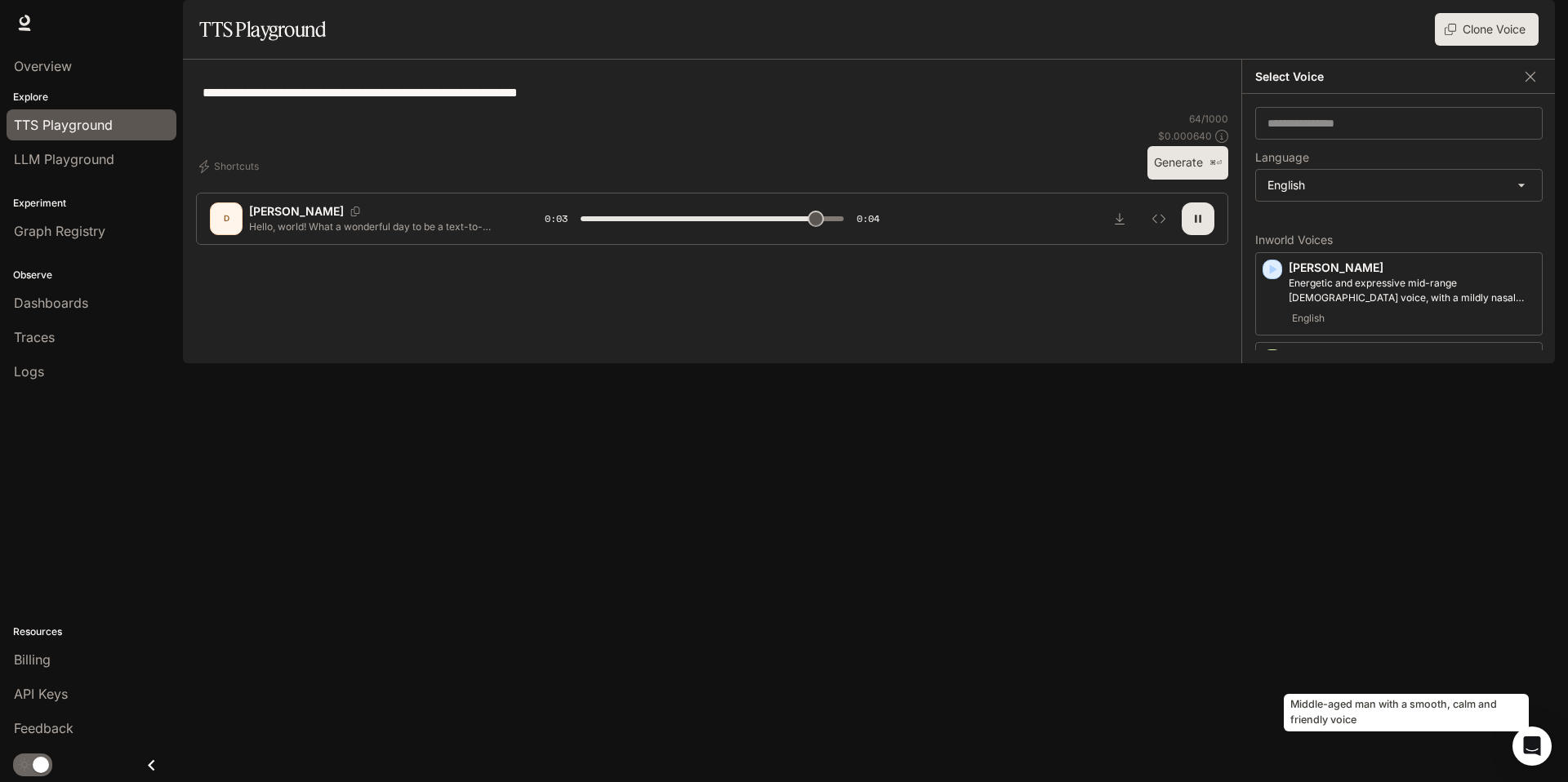
type input "*"
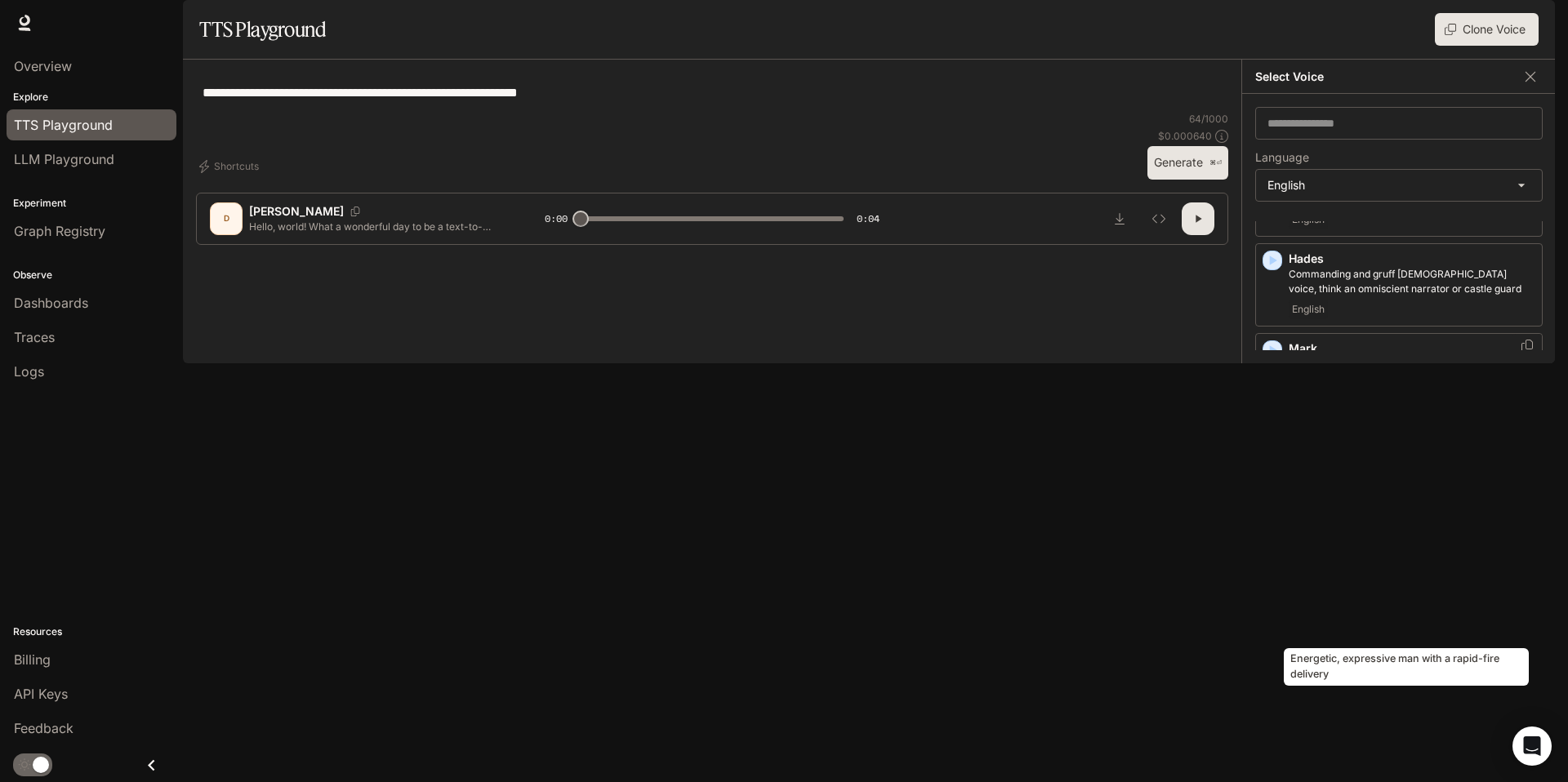
scroll to position [618, 0]
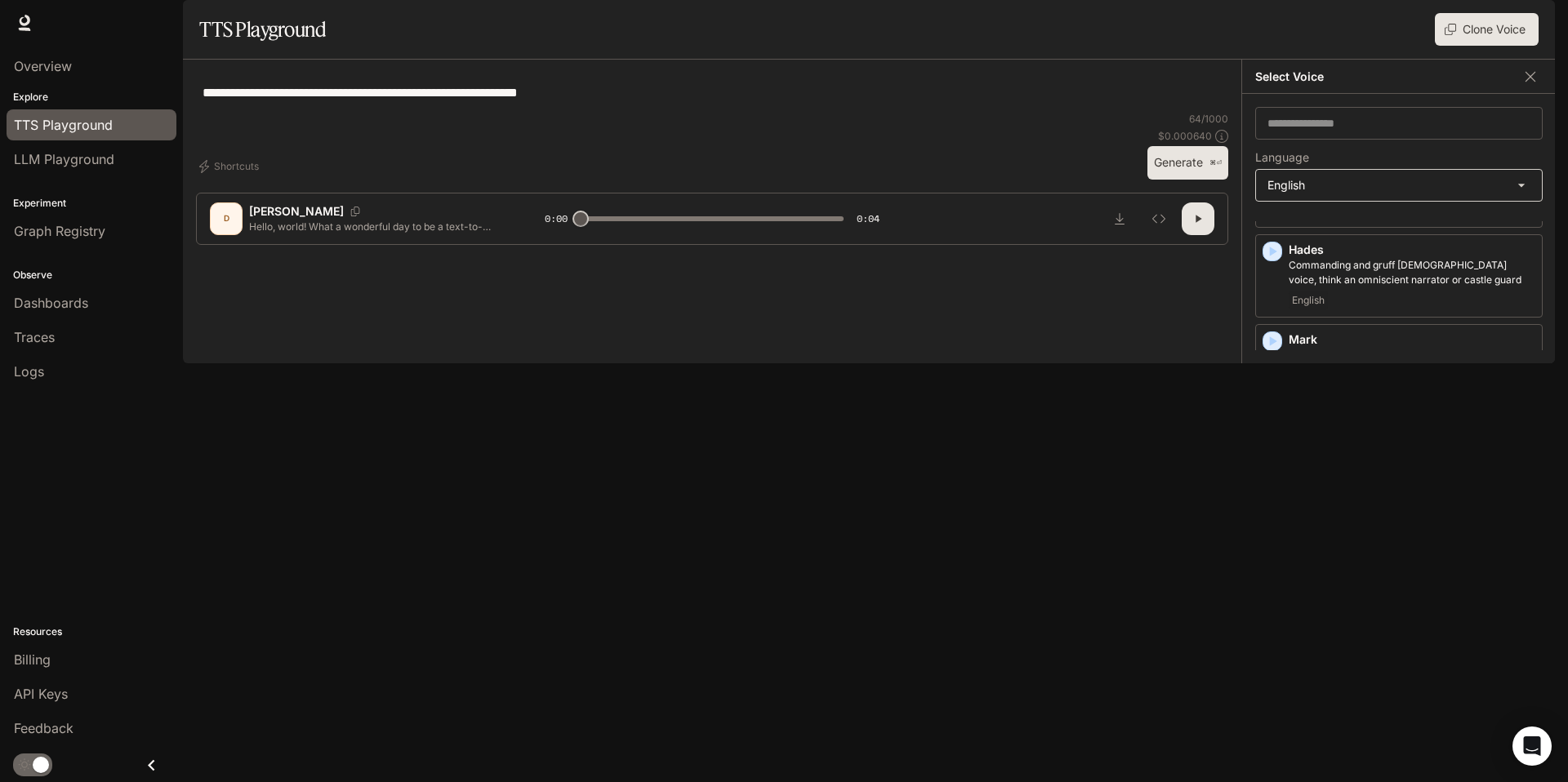
click at [1384, 239] on body "**********" at bounding box center [784, 391] width 1568 height 782
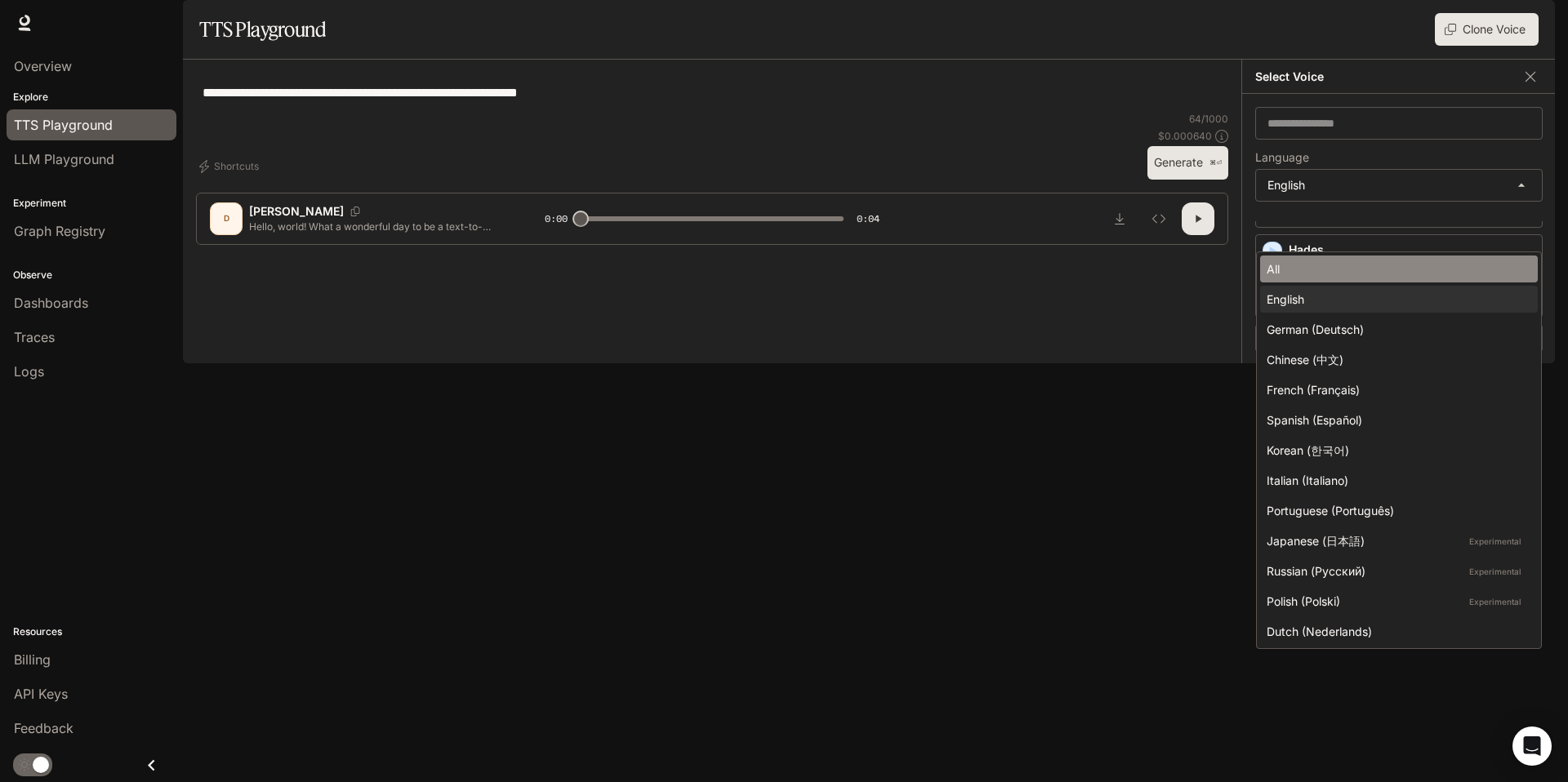
click at [1304, 263] on div "All" at bounding box center [1396, 269] width 258 height 17
type input "**********"
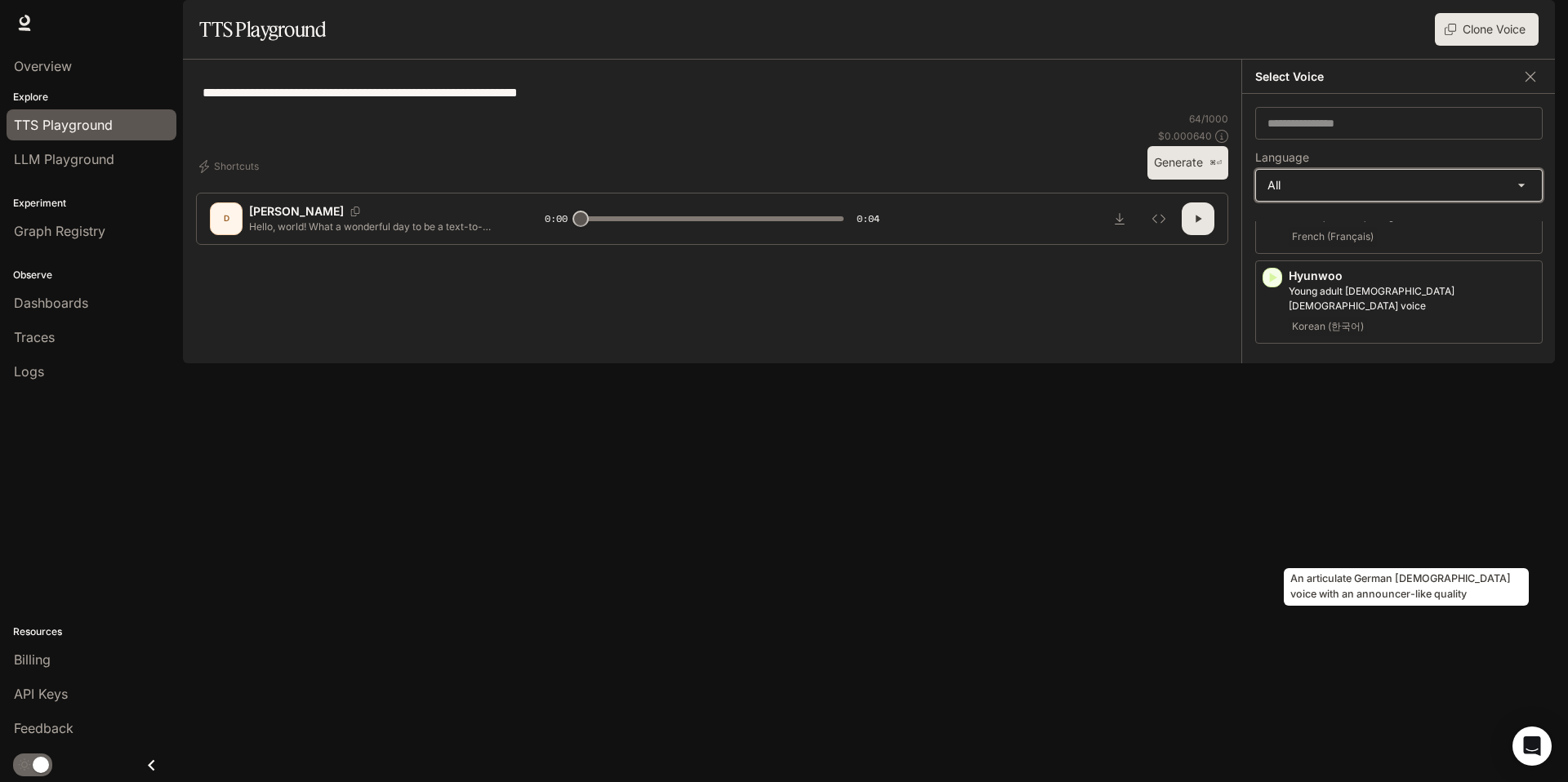
scroll to position [1551, 0]
